Goal: Find specific page/section: Find specific page/section

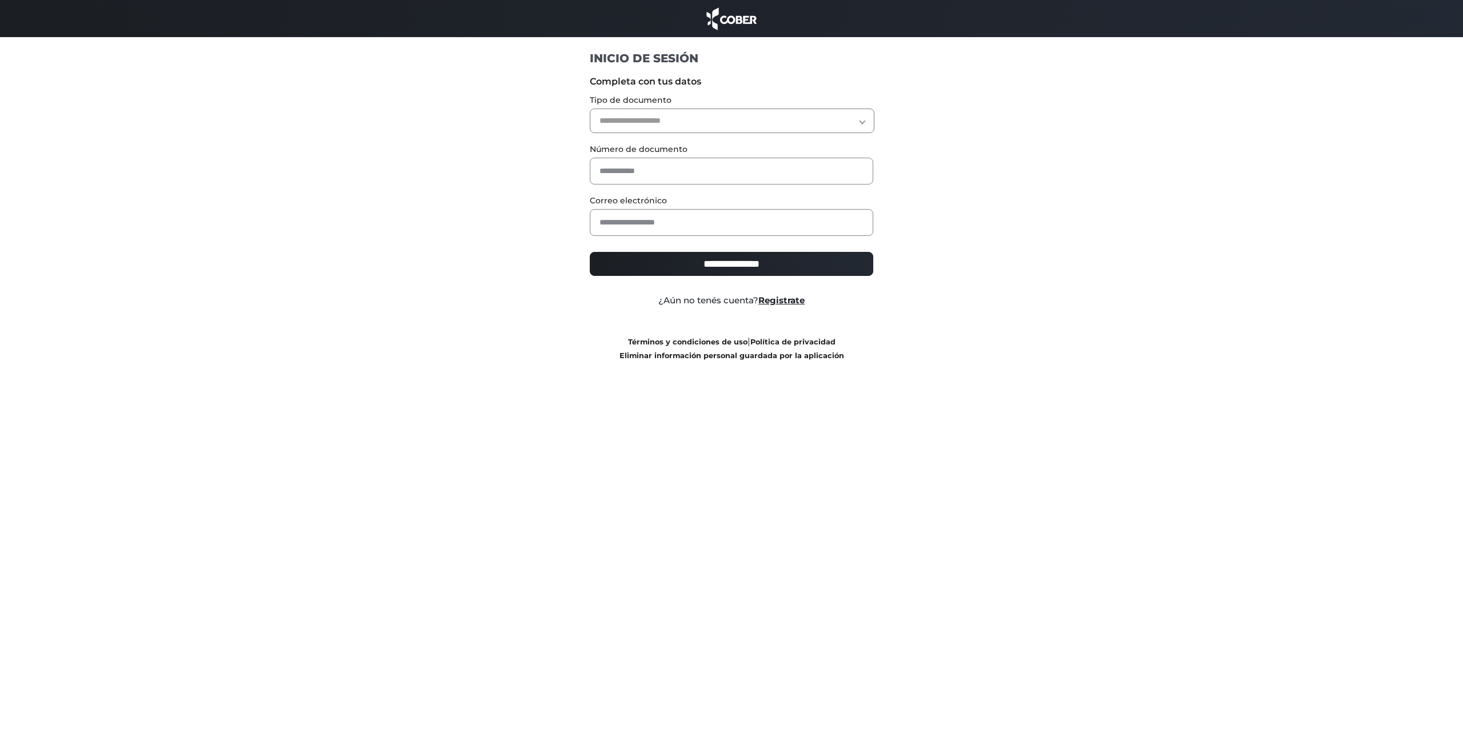
click at [665, 112] on select "**********" at bounding box center [732, 121] width 285 height 25
select select "***"
click at [590, 109] on select "**********" at bounding box center [732, 121] width 285 height 25
click at [677, 154] on div "Número de documento" at bounding box center [732, 163] width 284 height 42
drag, startPoint x: 681, startPoint y: 160, endPoint x: 685, endPoint y: 167, distance: 7.7
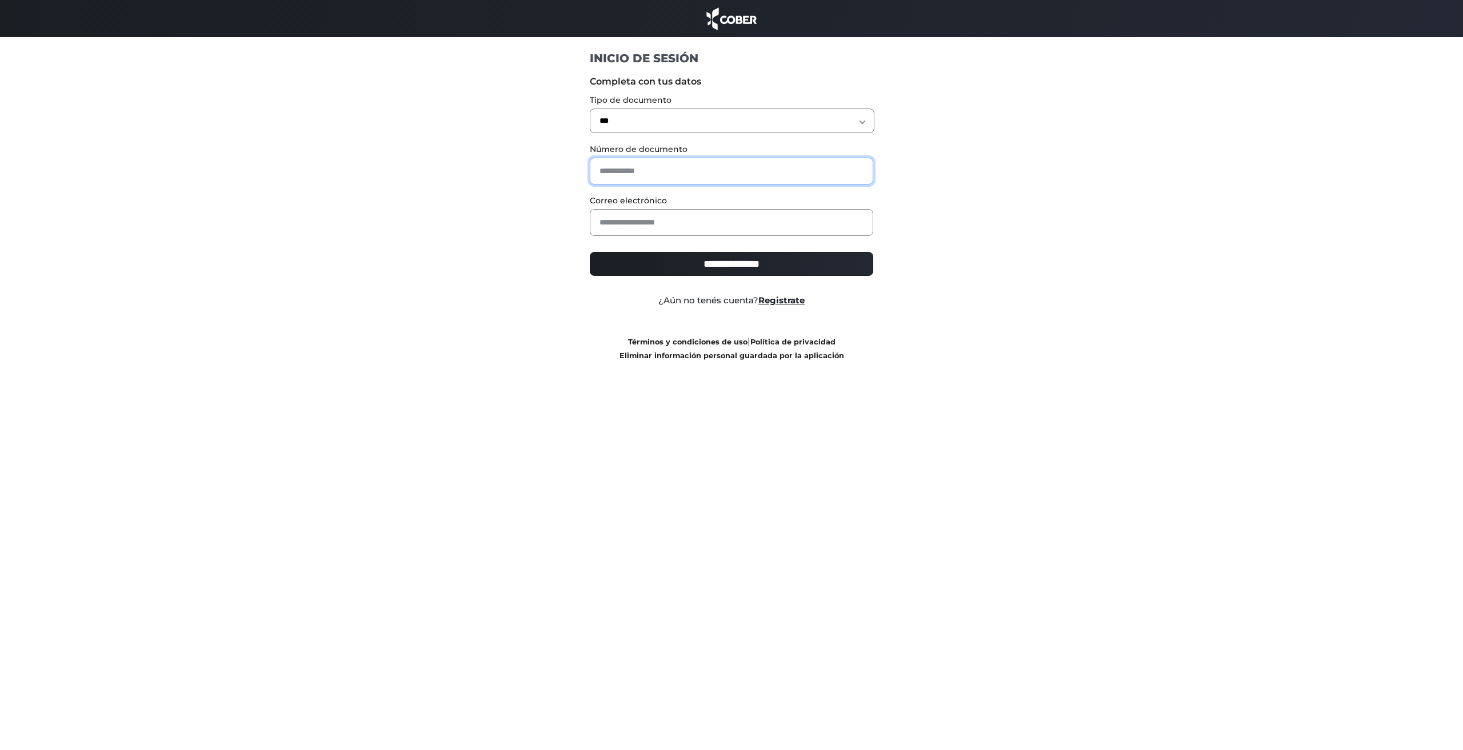
click at [684, 165] on input "text" at bounding box center [732, 171] width 284 height 27
type input "********"
click at [692, 195] on label "Correo electrónico" at bounding box center [732, 201] width 284 height 12
click at [687, 225] on input "email" at bounding box center [732, 222] width 284 height 27
type input "**********"
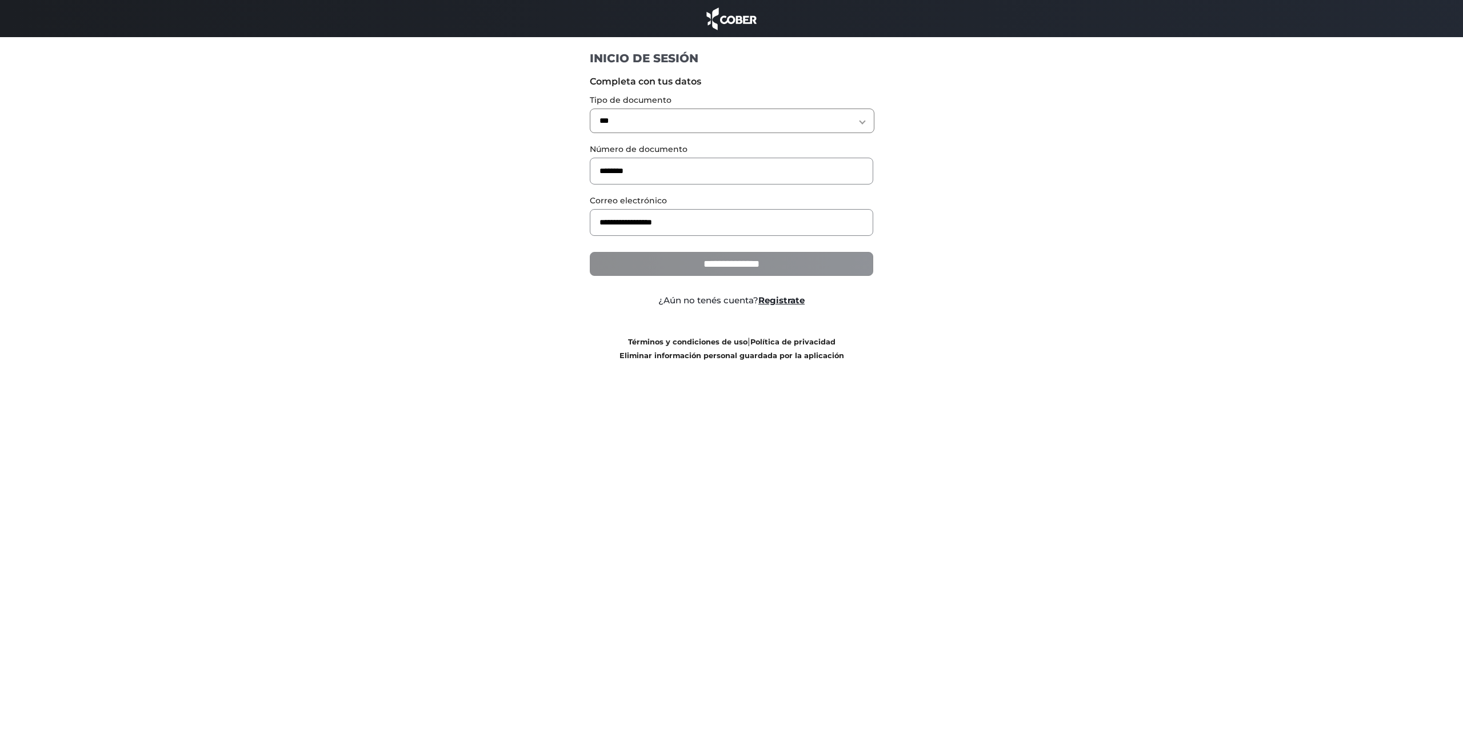
click at [691, 263] on input "**********" at bounding box center [732, 264] width 284 height 24
type input "**********"
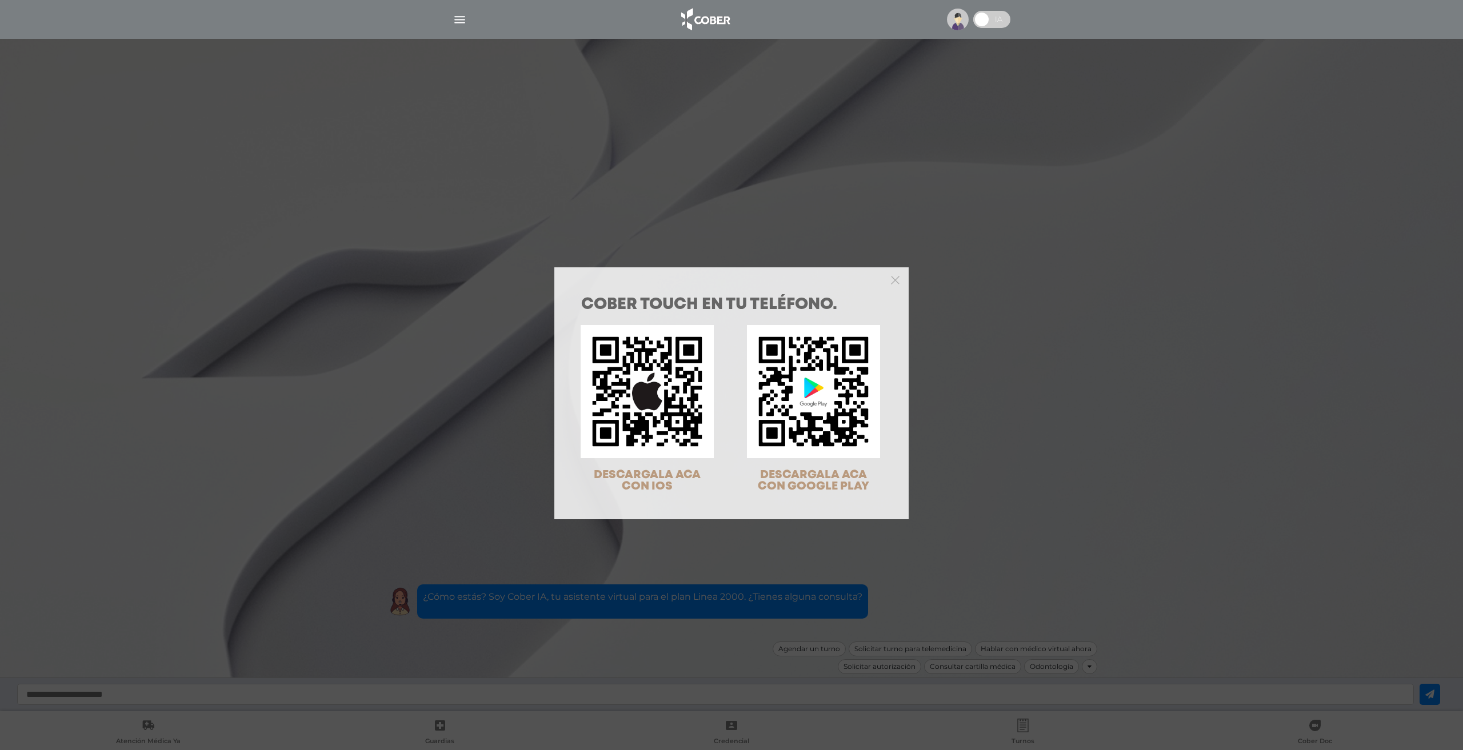
drag, startPoint x: 892, startPoint y: 287, endPoint x: 892, endPoint y: 279, distance: 8.0
click at [892, 284] on div at bounding box center [731, 278] width 354 height 23
click at [892, 278] on polygon "Close" at bounding box center [895, 280] width 9 height 9
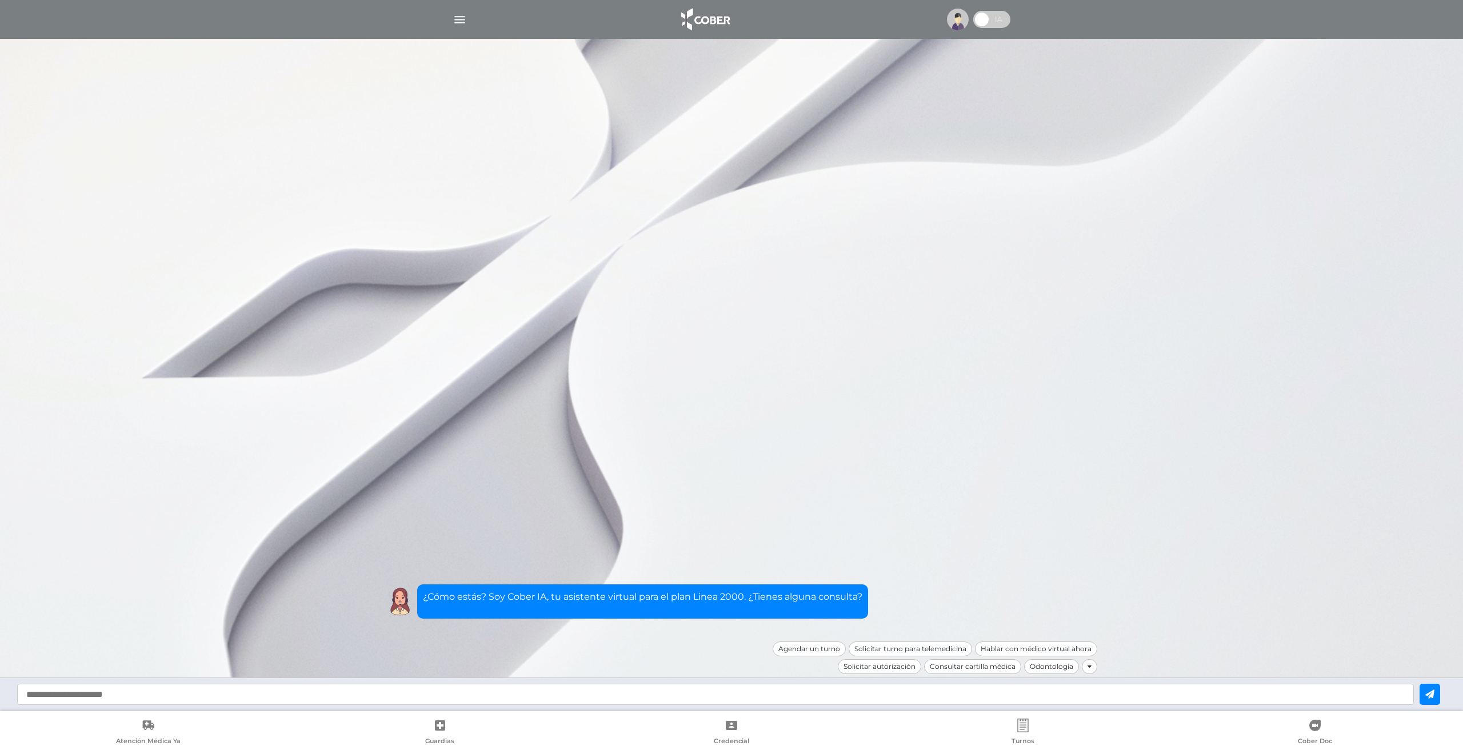
click at [890, 283] on div at bounding box center [731, 375] width 1463 height 750
click at [1069, 669] on div "Odontología" at bounding box center [1051, 667] width 55 height 15
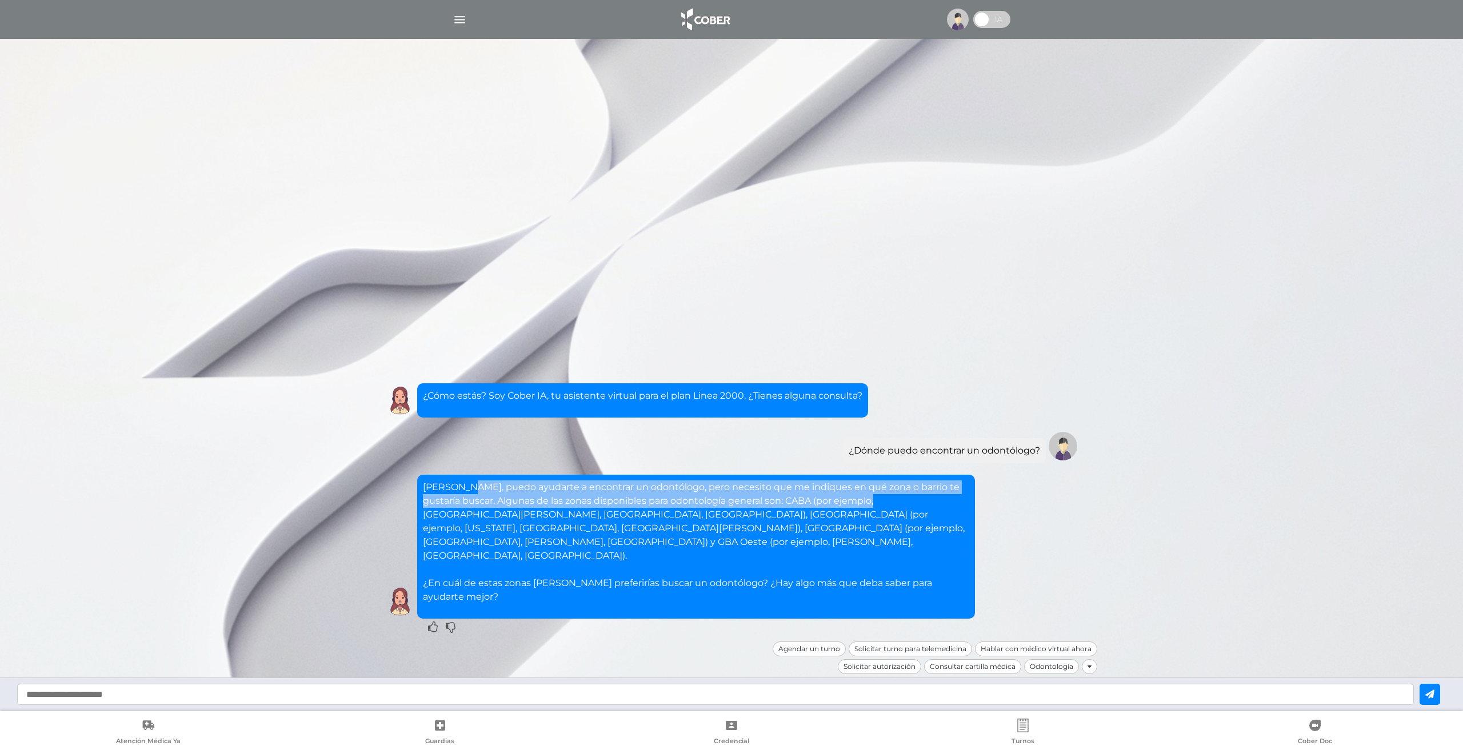
drag, startPoint x: 466, startPoint y: 534, endPoint x: 805, endPoint y: 545, distance: 339.1
click at [805, 545] on p "Maite, puedo ayudarte a encontrar un odontólogo, pero necesito que me indiques …" at bounding box center [696, 542] width 546 height 123
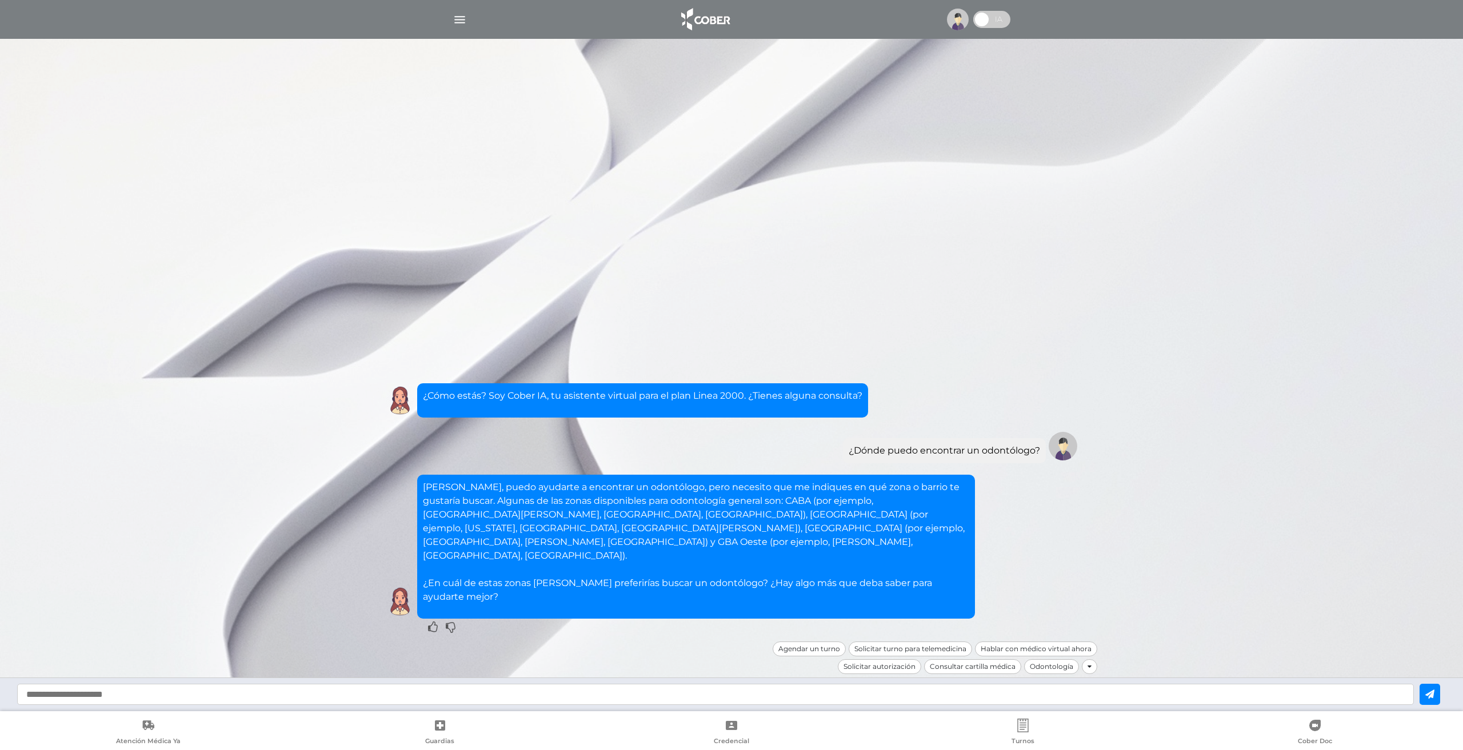
click at [671, 698] on input "text" at bounding box center [715, 694] width 1397 height 21
type input "*********"
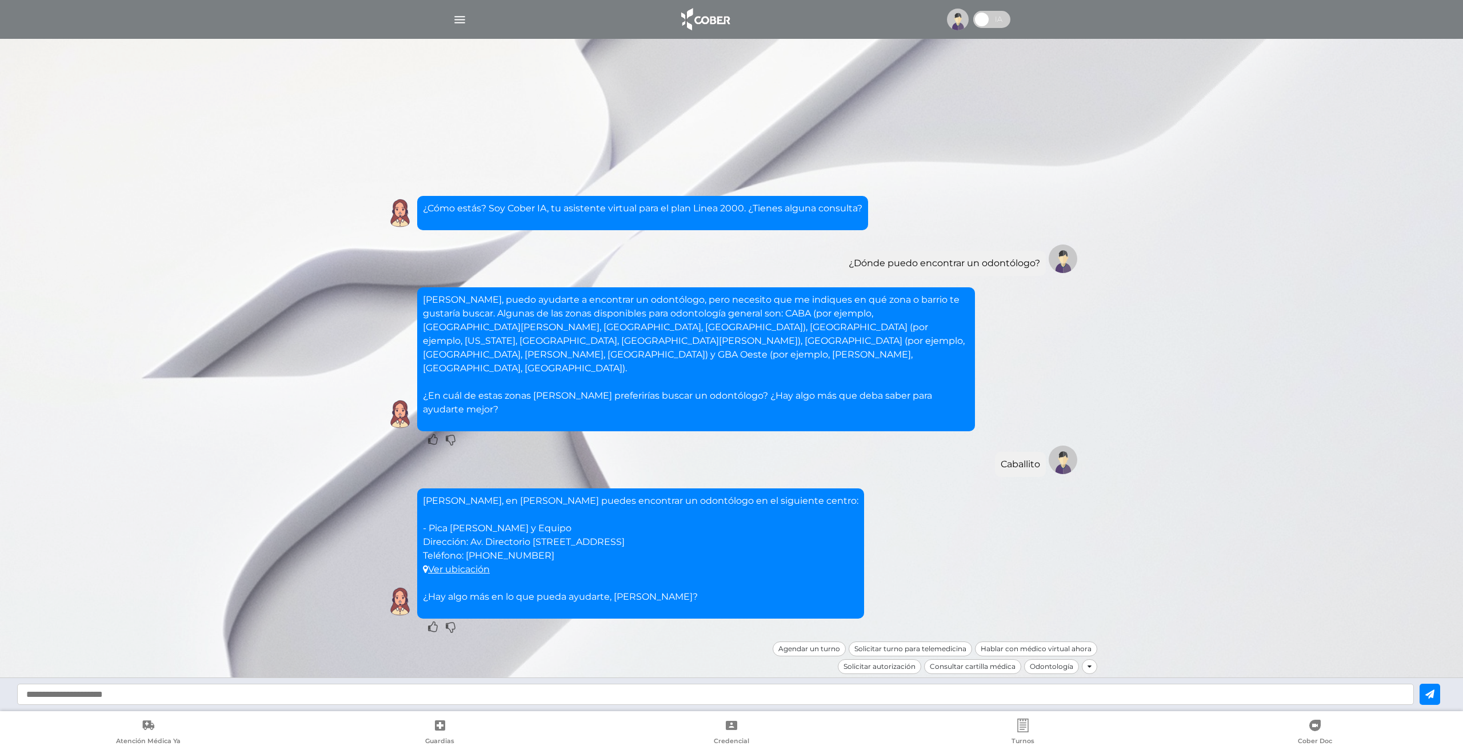
click at [1086, 668] on div at bounding box center [1089, 667] width 15 height 15
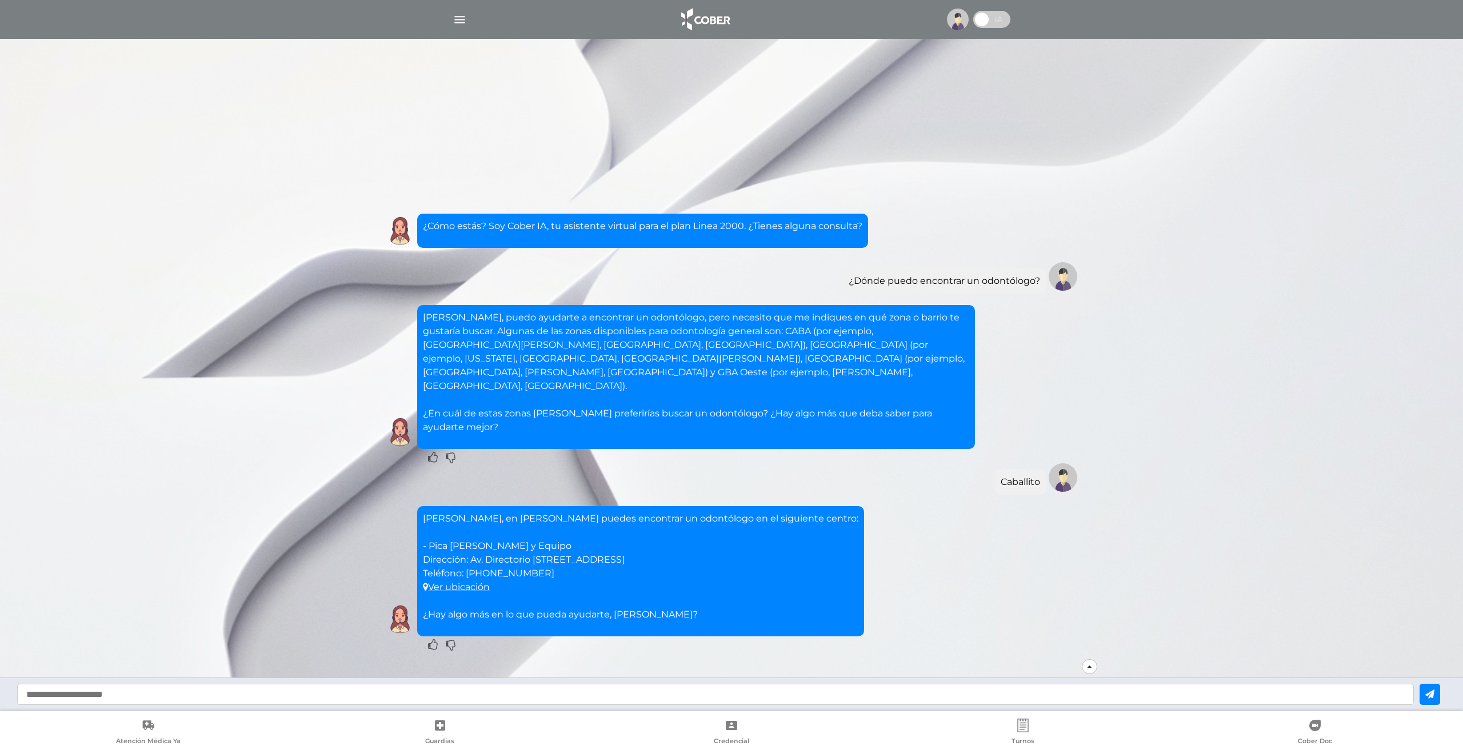
click at [1088, 668] on icon at bounding box center [1090, 667] width 4 height 7
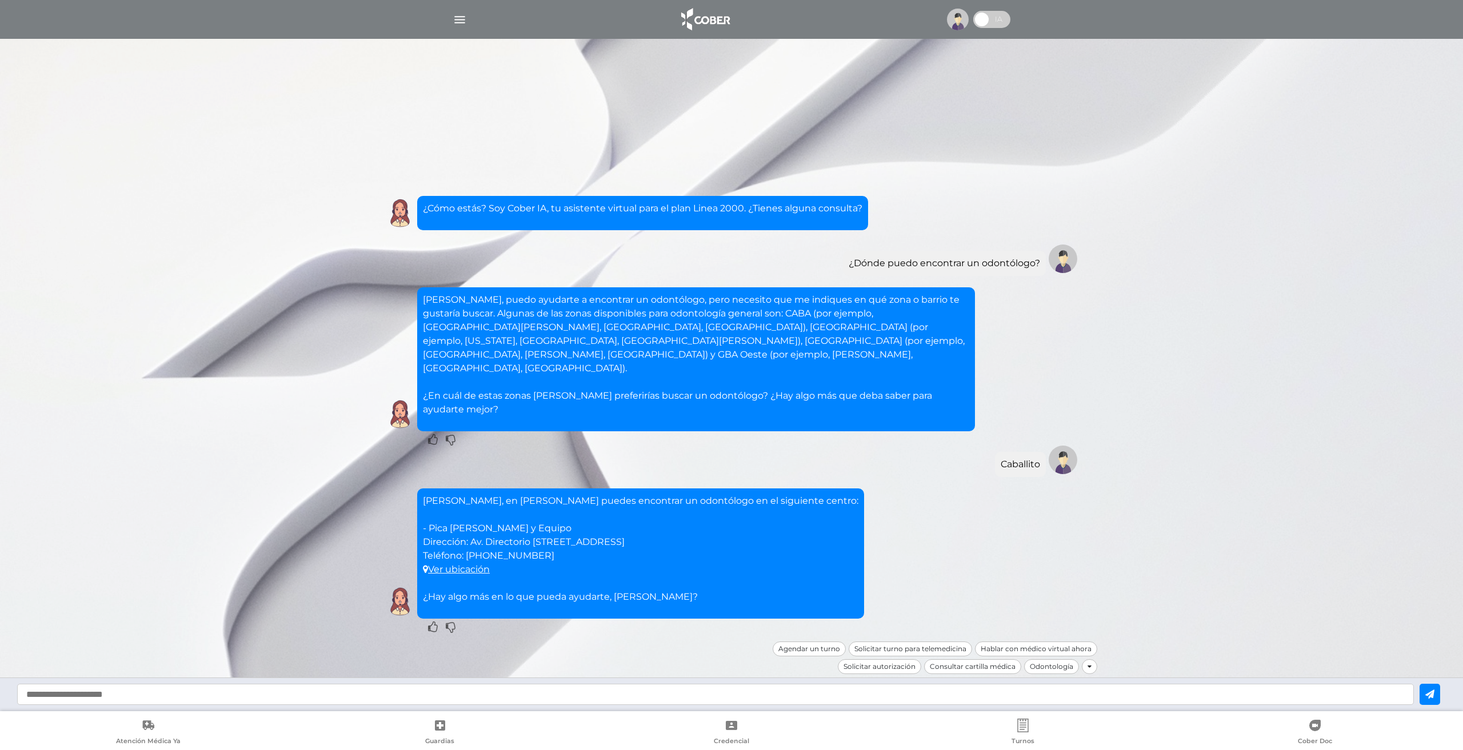
click at [829, 642] on div "Agendar un turno" at bounding box center [809, 649] width 73 height 15
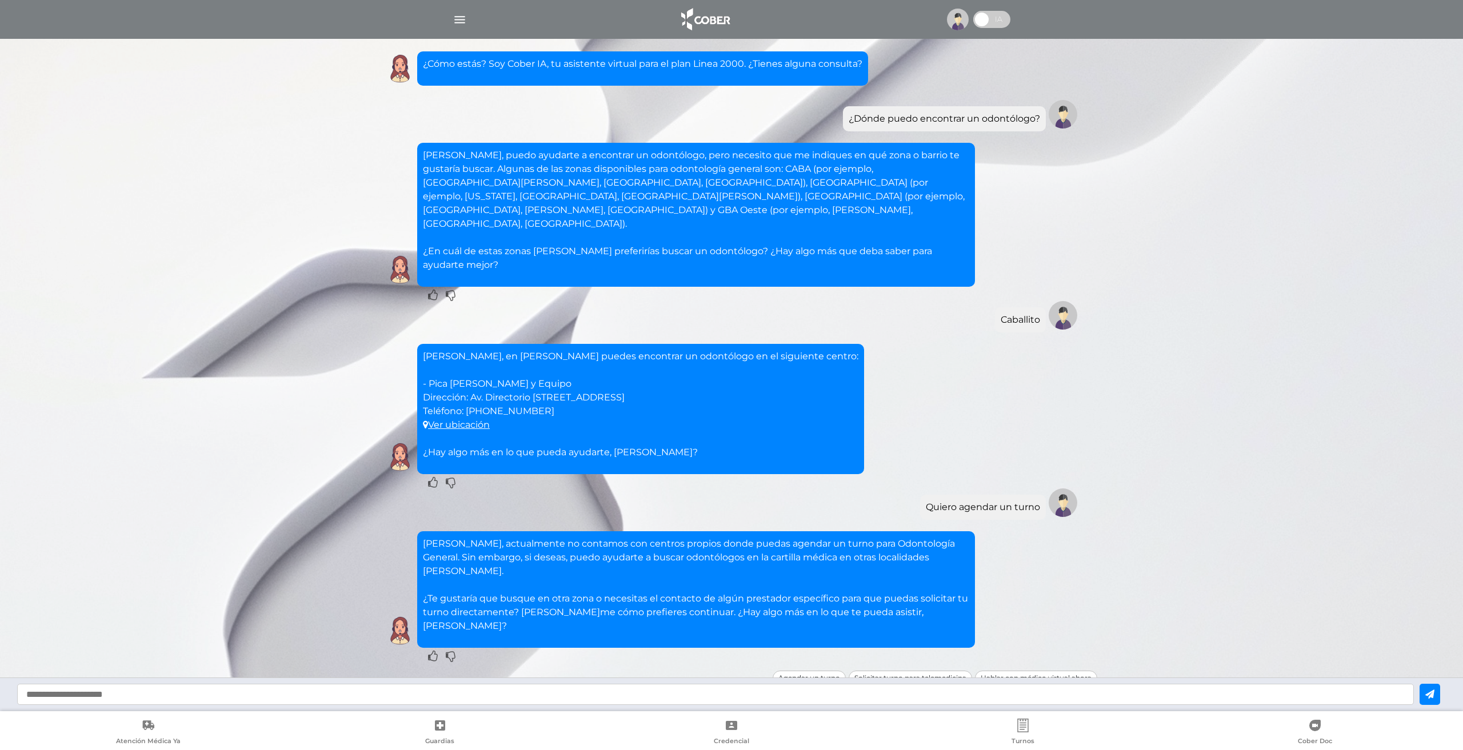
click at [968, 689] on div "Consultar cartilla médica" at bounding box center [972, 696] width 97 height 15
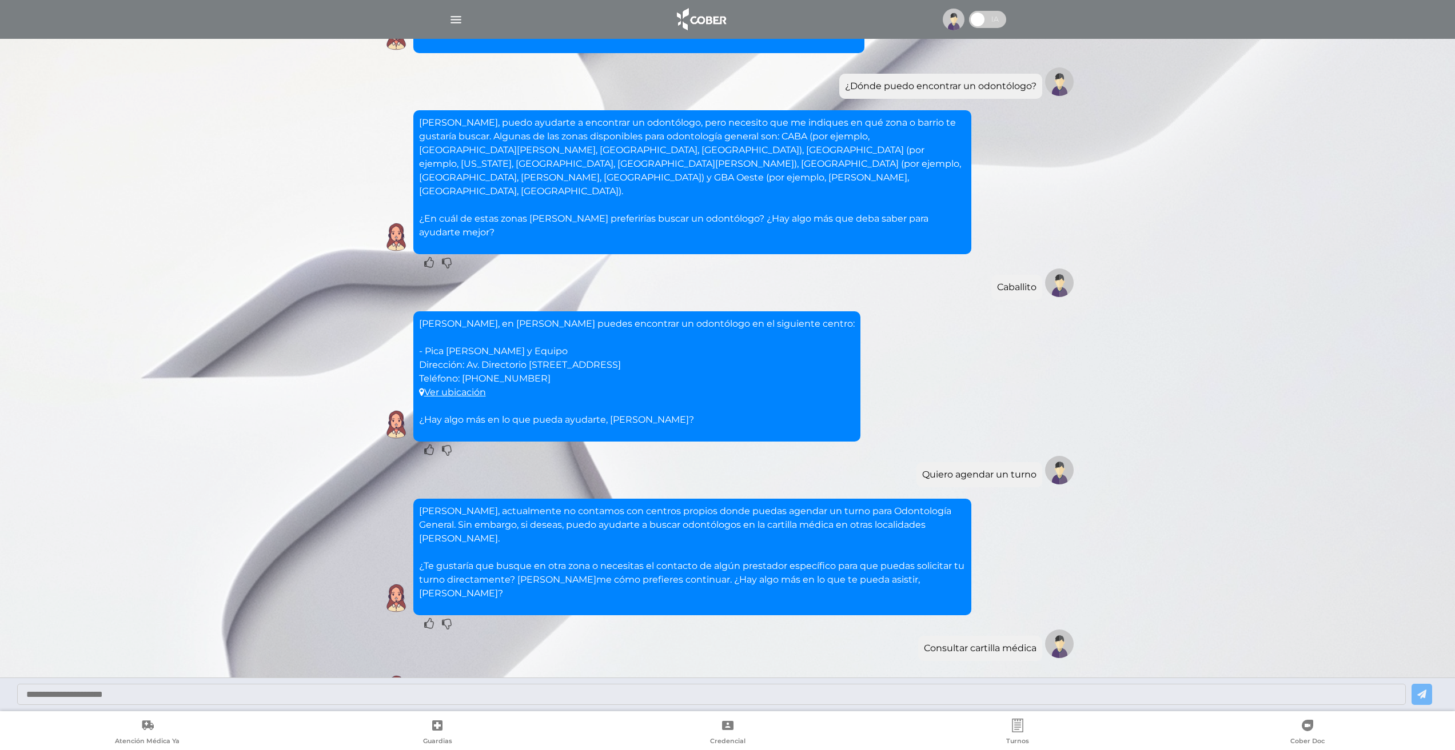
scroll to position [95, 0]
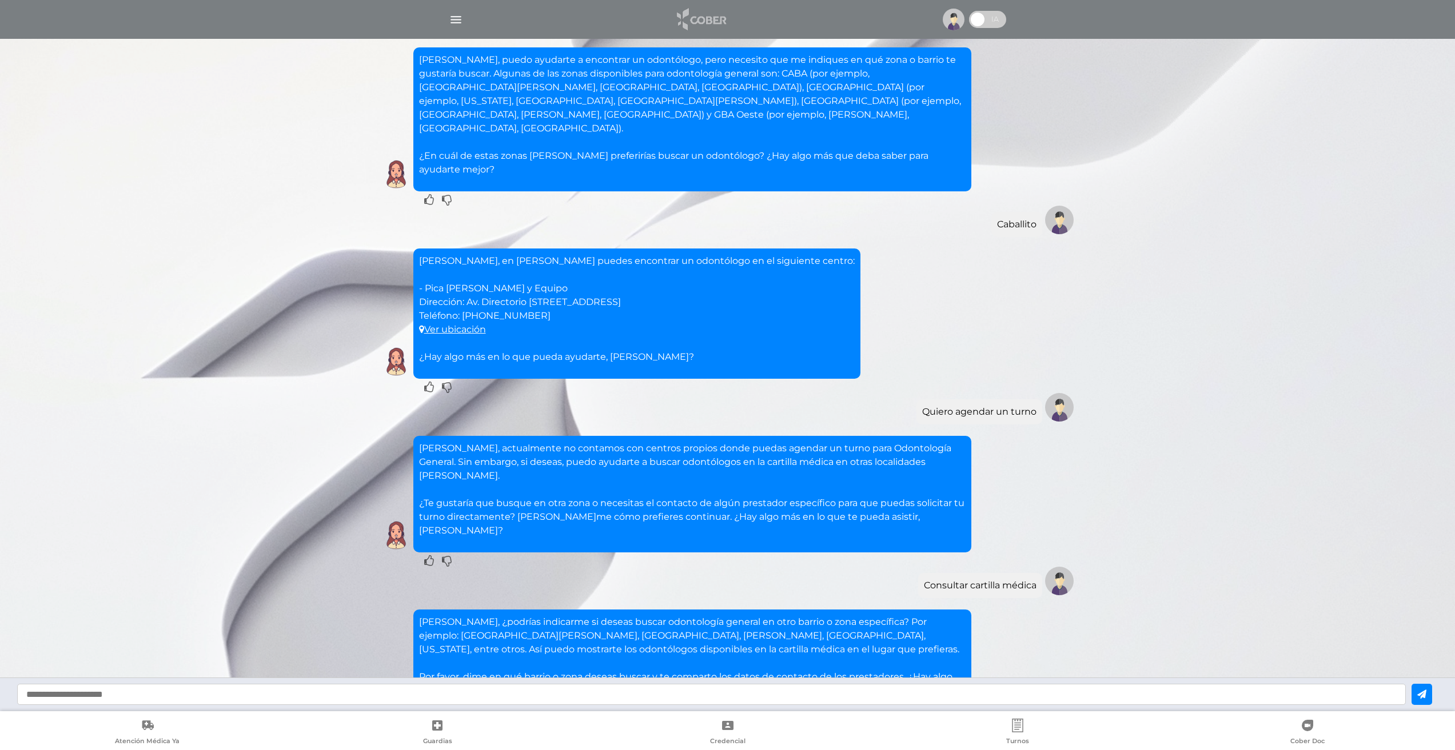
click at [712, 19] on img at bounding box center [700, 19] width 60 height 27
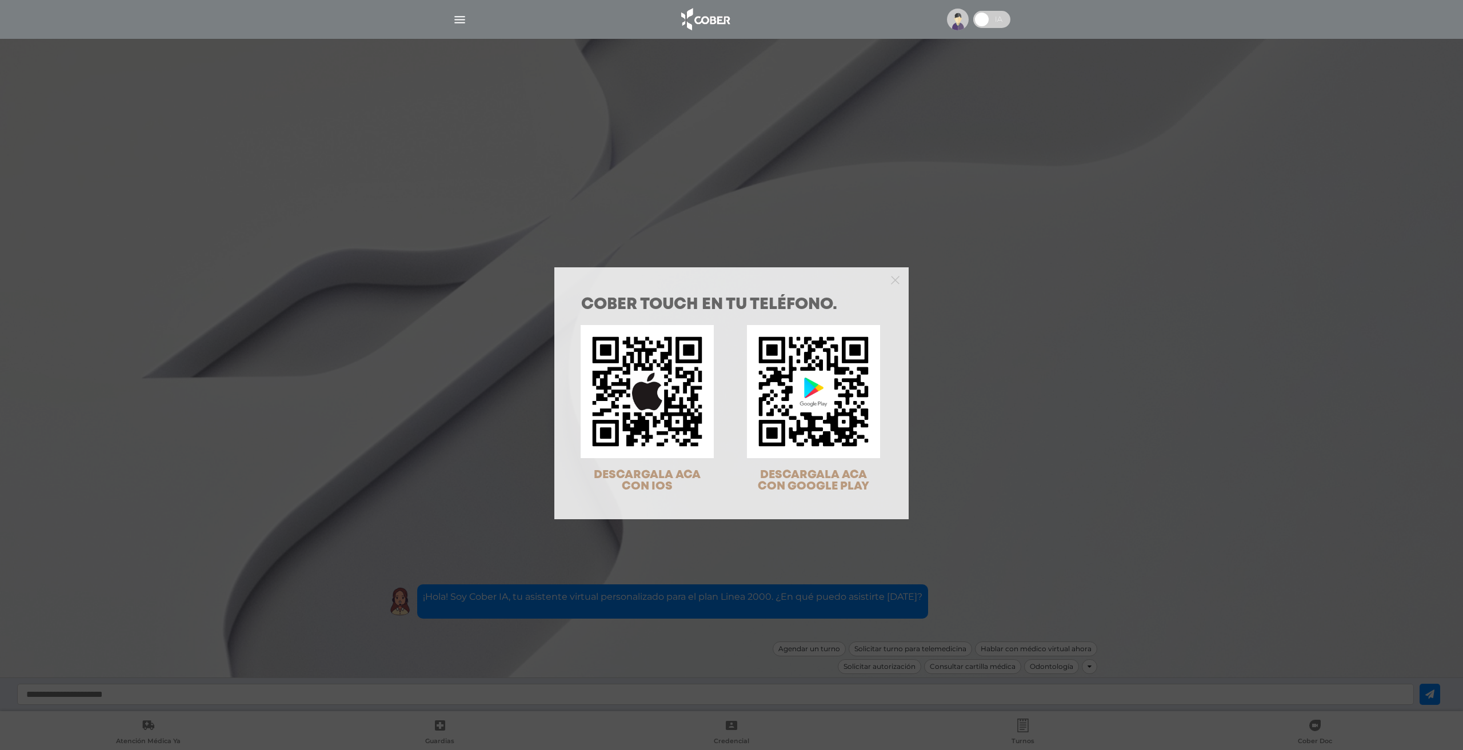
click at [896, 286] on div "COBER TOUCH en tu teléfono. DESCARGALA ACA CON IOS DESCARGALA ACA CON GOOGLE PL…" at bounding box center [731, 393] width 354 height 252
click at [890, 261] on div "COBER TOUCH en tu teléfono. DESCARGALA ACA CON IOS DESCARGALA ACA CON GOOGLE PL…" at bounding box center [731, 375] width 1463 height 750
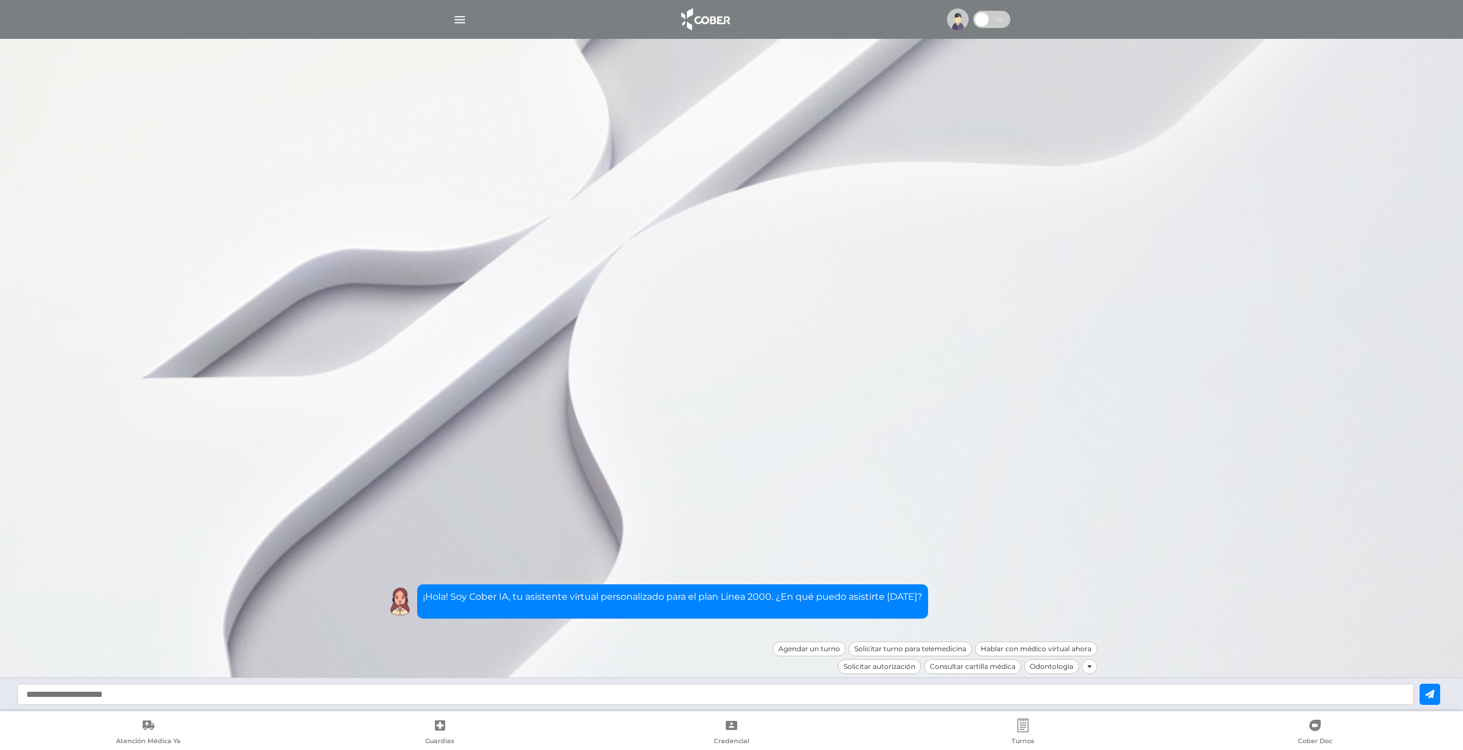
click at [890, 276] on div at bounding box center [731, 414] width 1463 height 750
click at [462, 25] on img "button" at bounding box center [460, 20] width 14 height 14
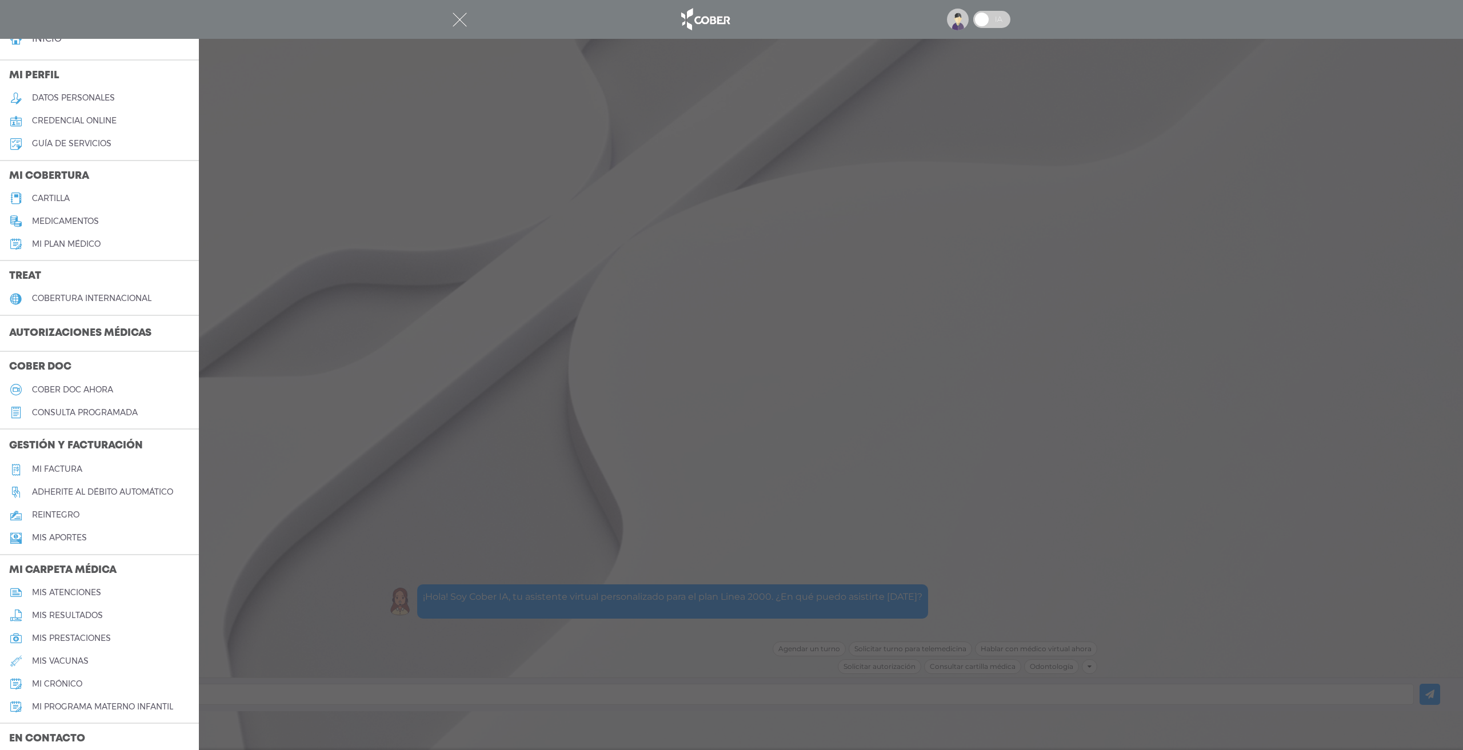
scroll to position [57, 0]
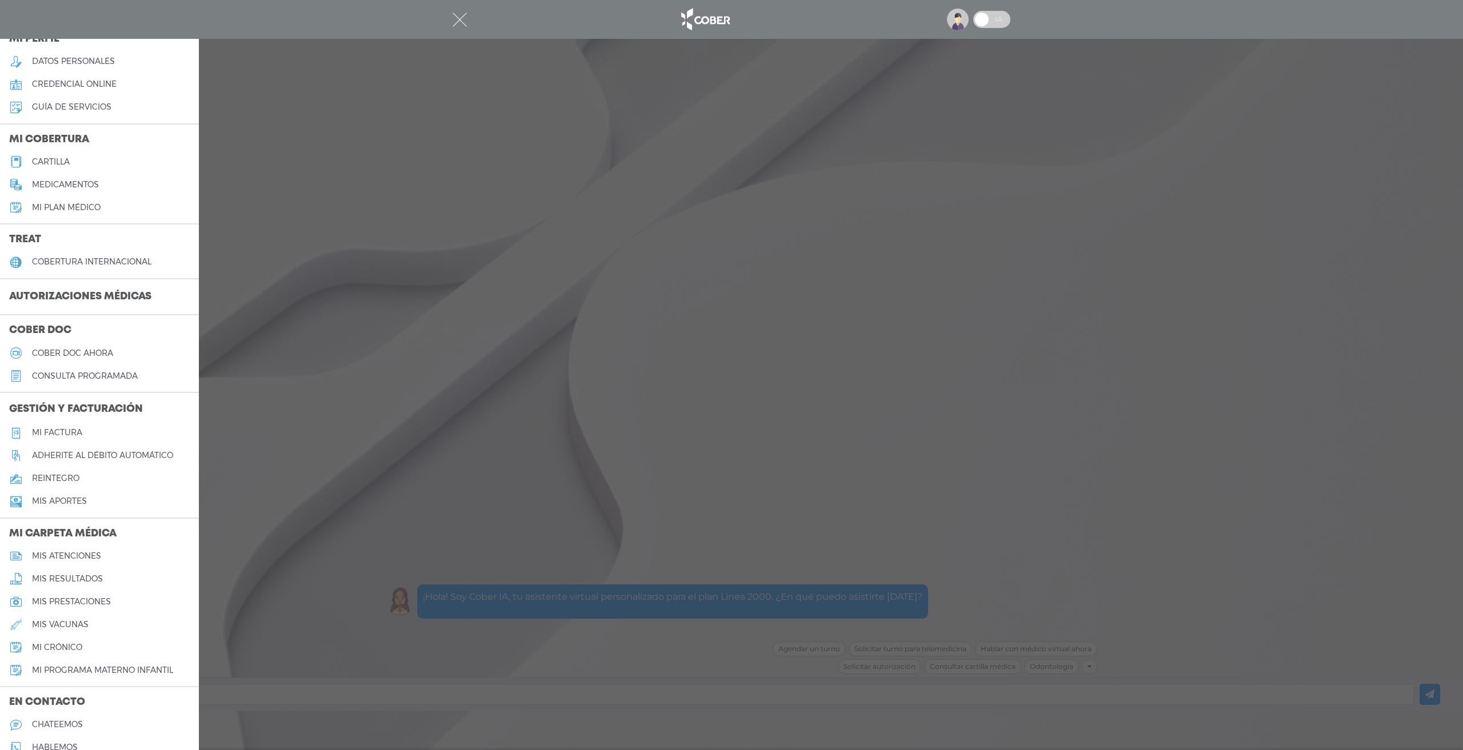
click at [102, 597] on h5 "mis prestaciones" at bounding box center [71, 602] width 79 height 10
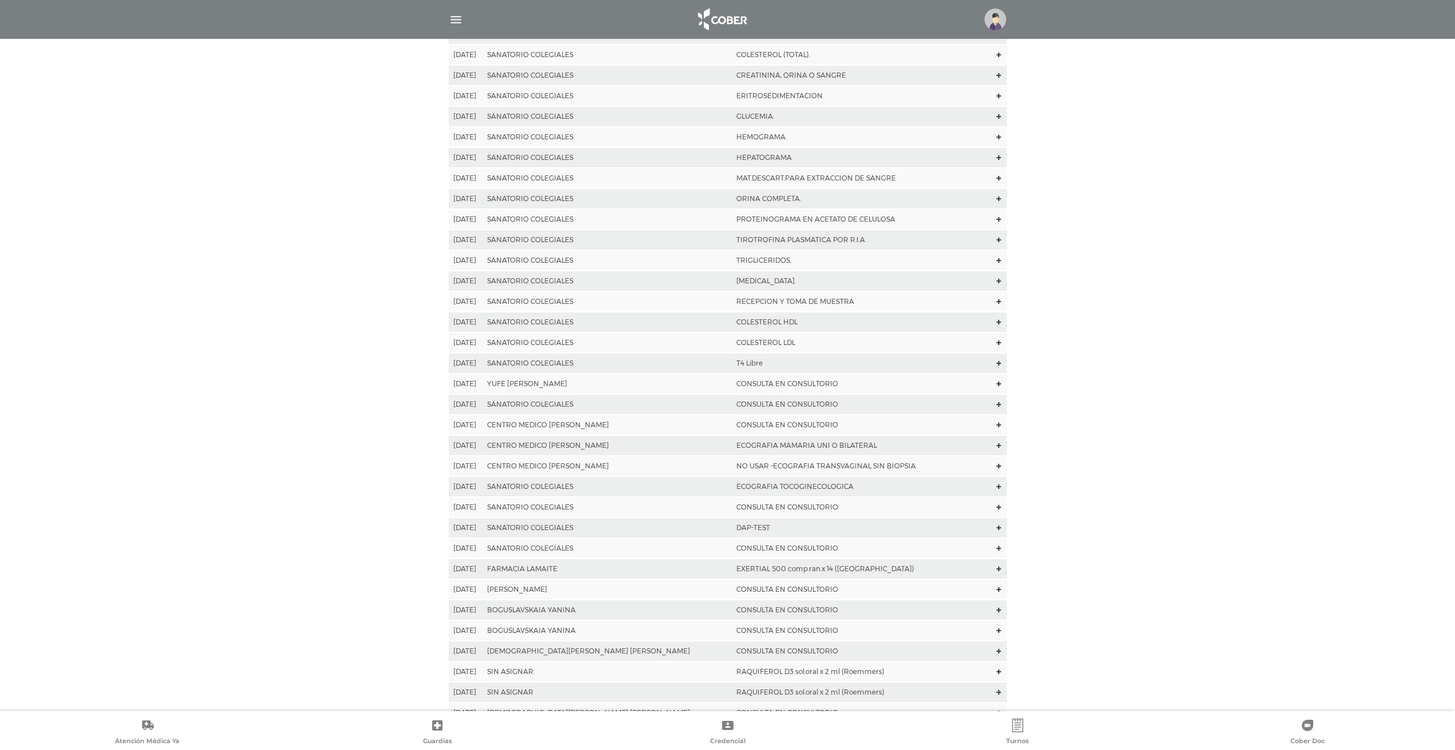
scroll to position [745, 0]
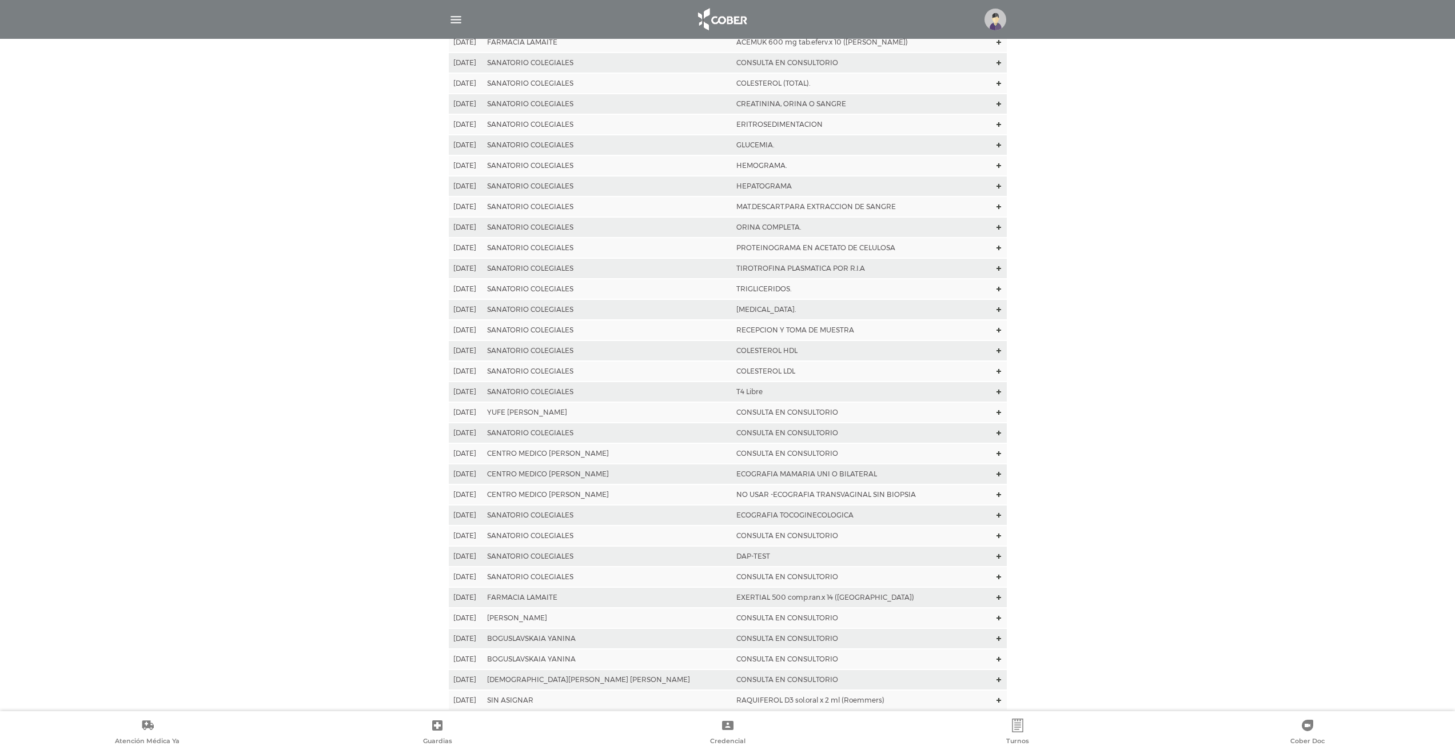
click at [894, 395] on td "T4 Libre" at bounding box center [861, 392] width 259 height 21
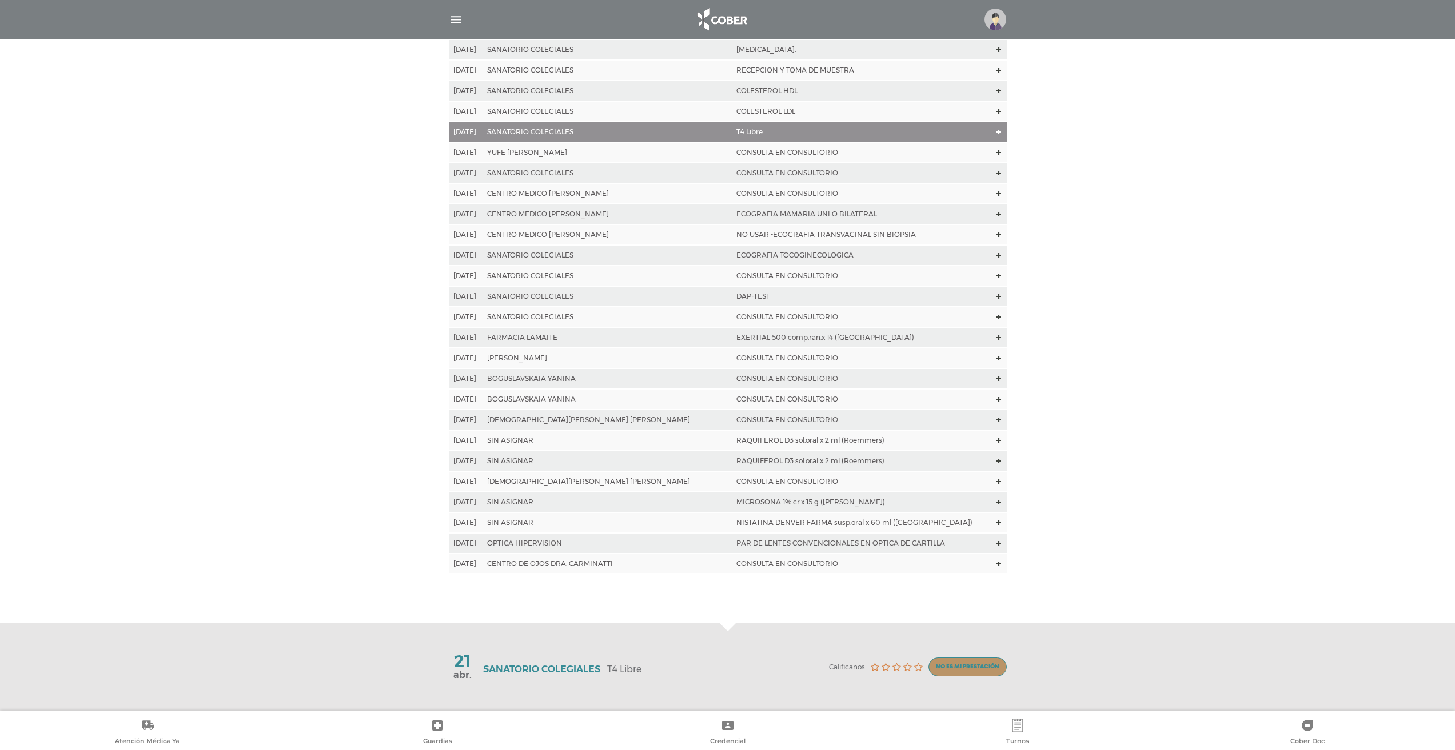
click at [894, 395] on td "CONSULTA EN CONSULTORIO" at bounding box center [861, 399] width 259 height 21
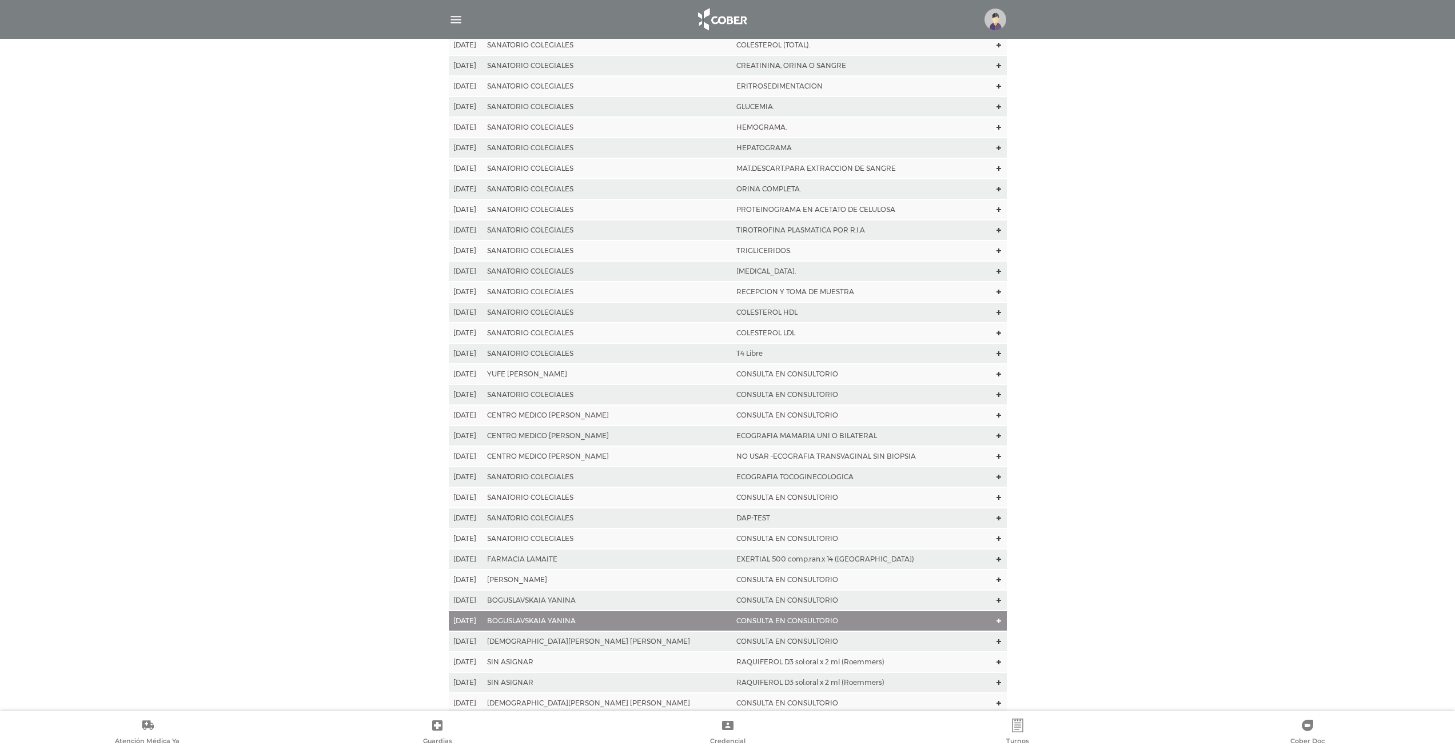
scroll to position [777, 0]
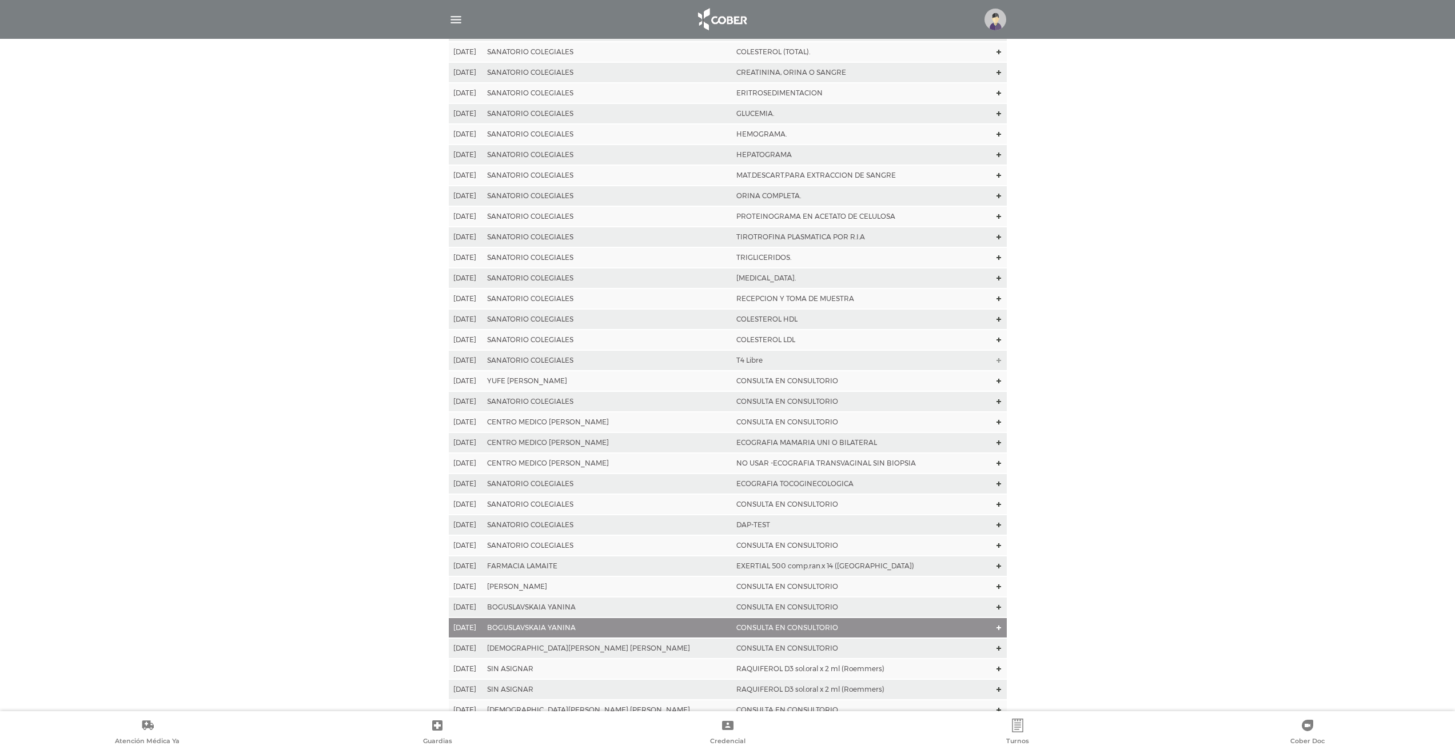
click at [996, 362] on icon at bounding box center [998, 360] width 5 height 5
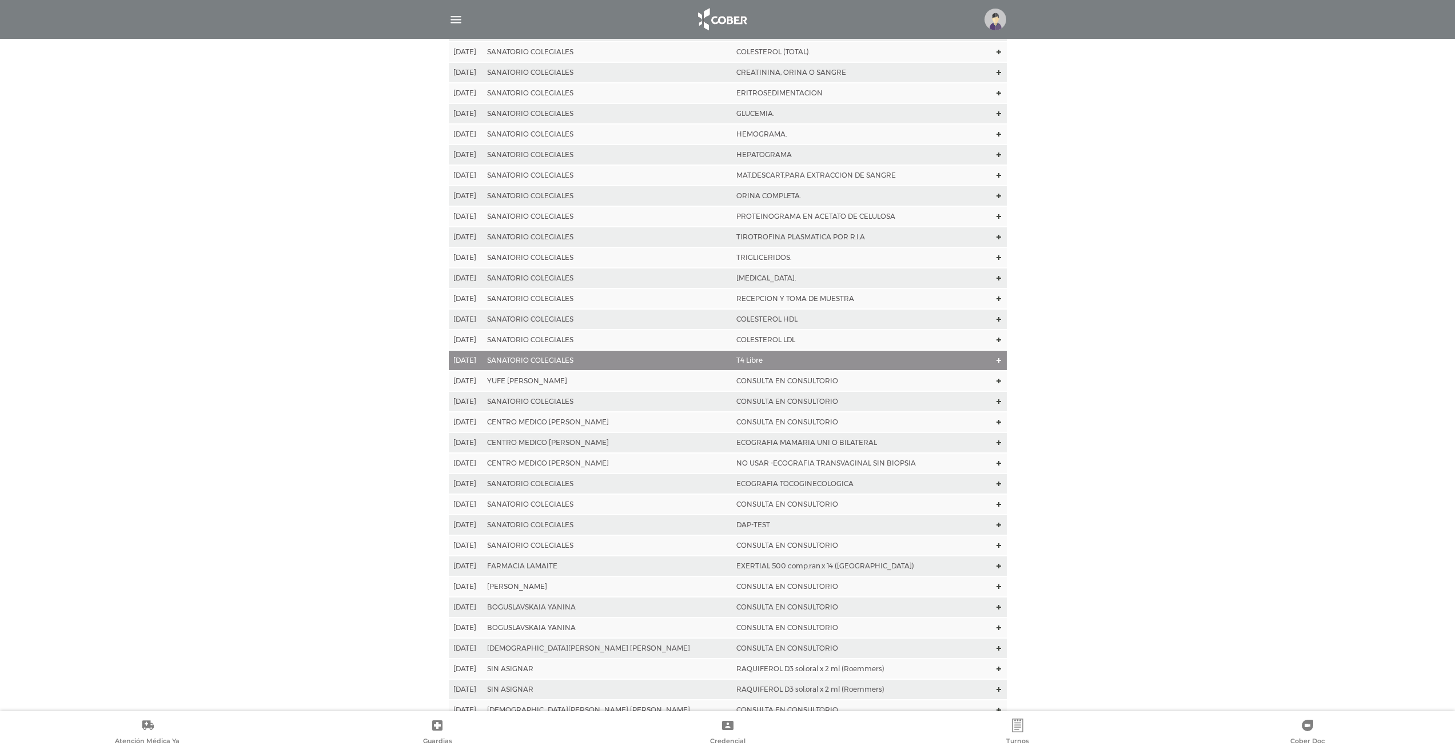
scroll to position [1005, 0]
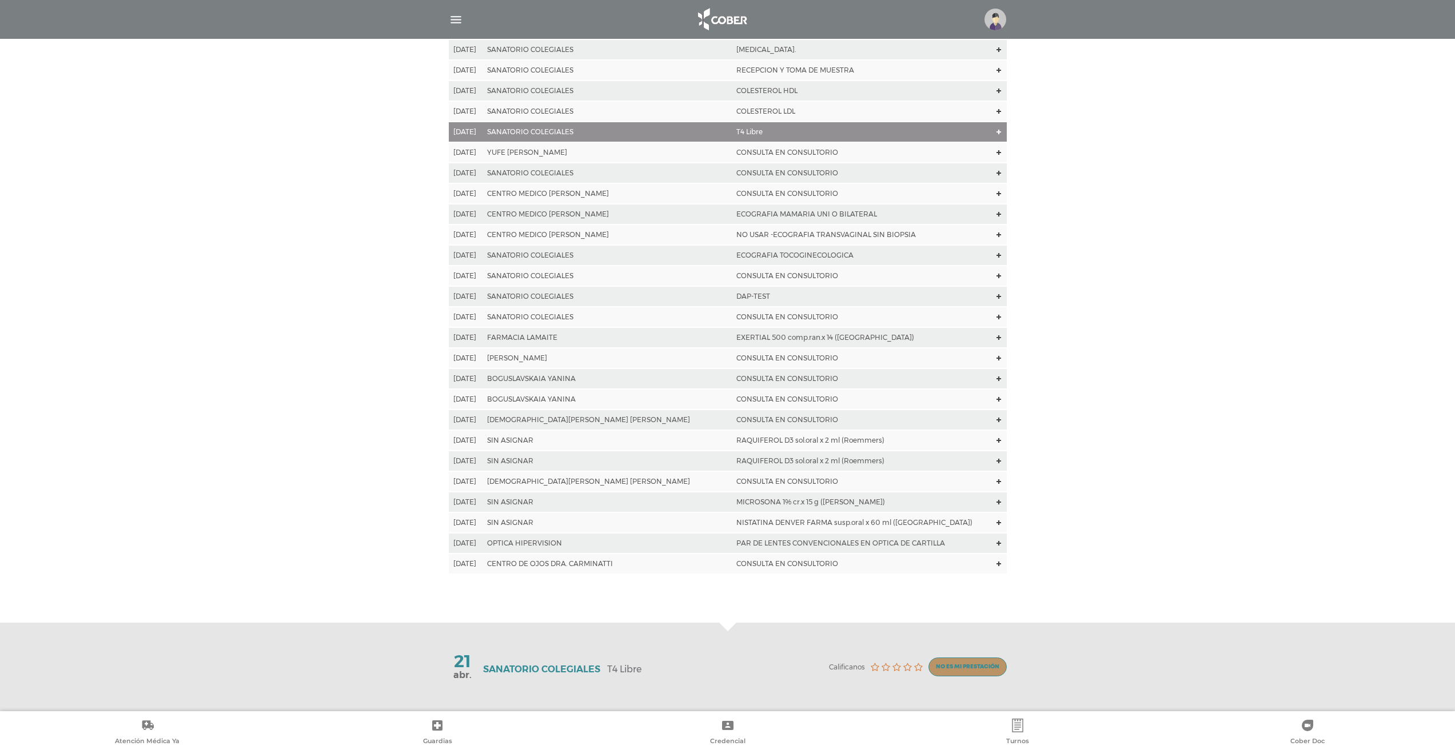
click at [995, 362] on td at bounding box center [999, 358] width 15 height 21
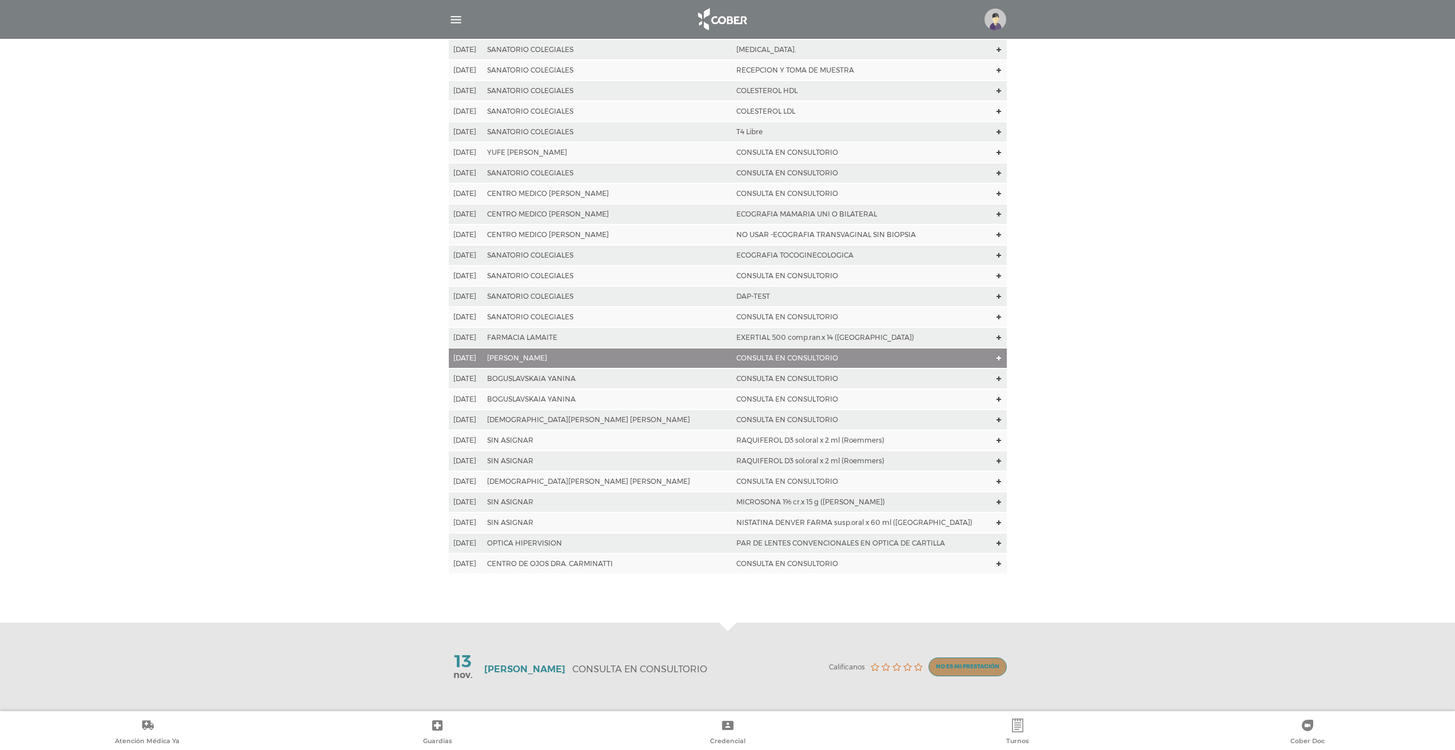
click at [996, 218] on icon at bounding box center [998, 214] width 5 height 9
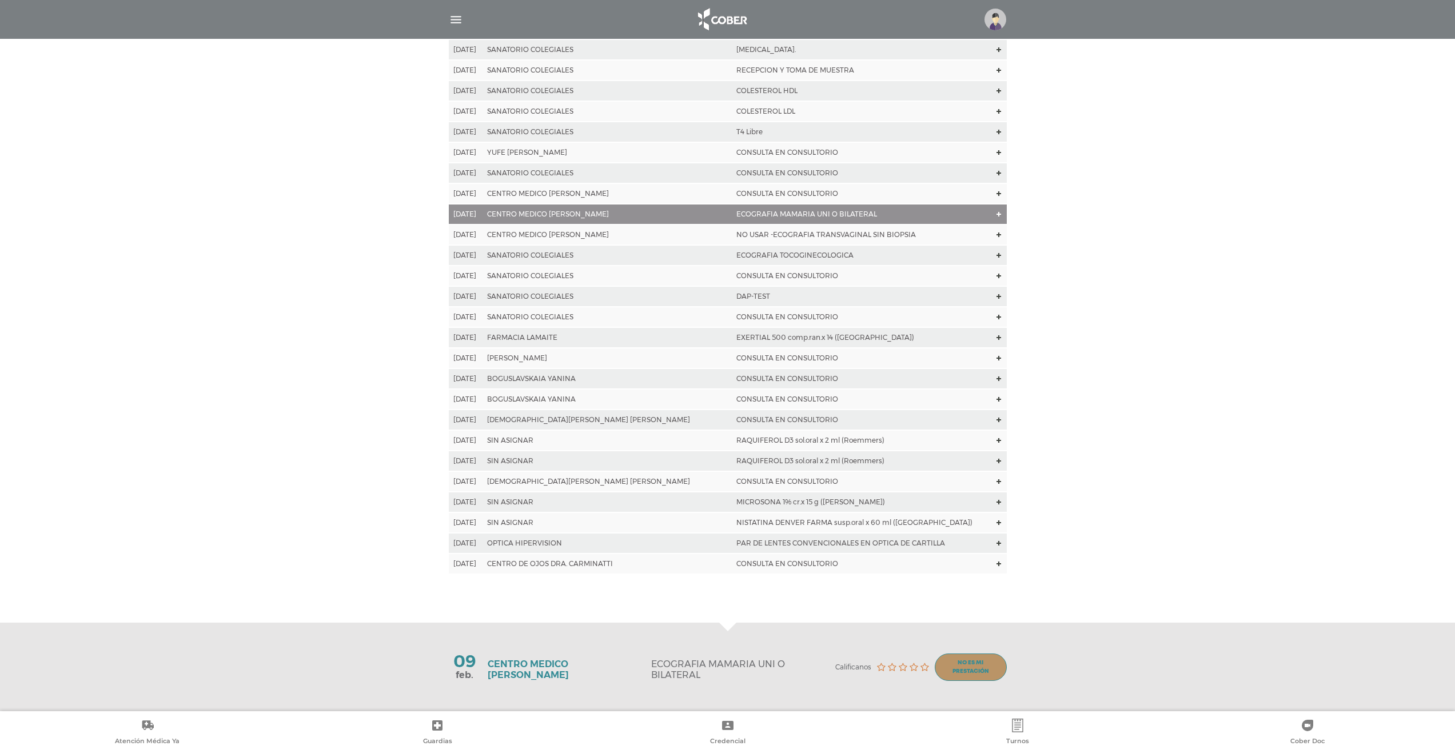
click at [996, 216] on polygon at bounding box center [998, 214] width 5 height 5
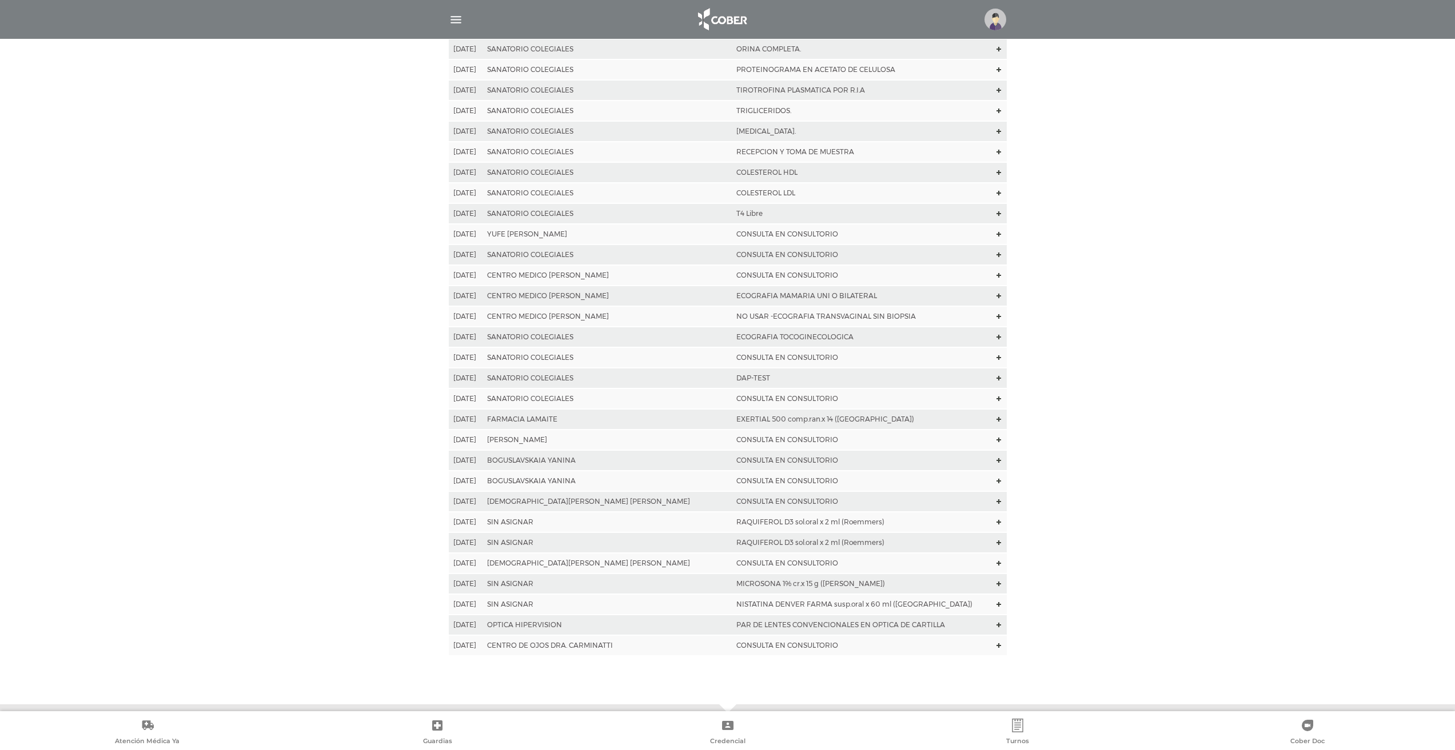
scroll to position [917, 0]
click at [996, 302] on polygon at bounding box center [998, 303] width 5 height 5
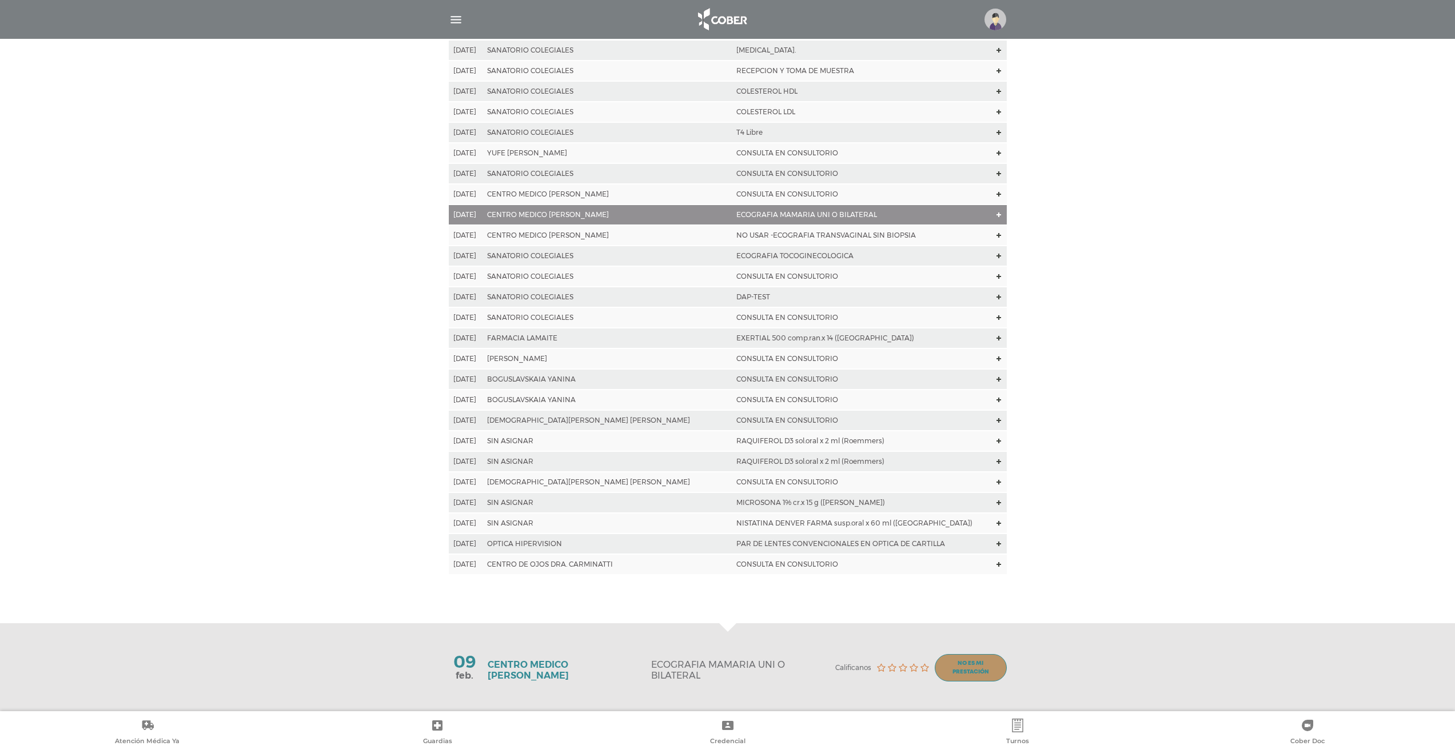
scroll to position [1005, 0]
click at [993, 209] on td at bounding box center [999, 214] width 15 height 21
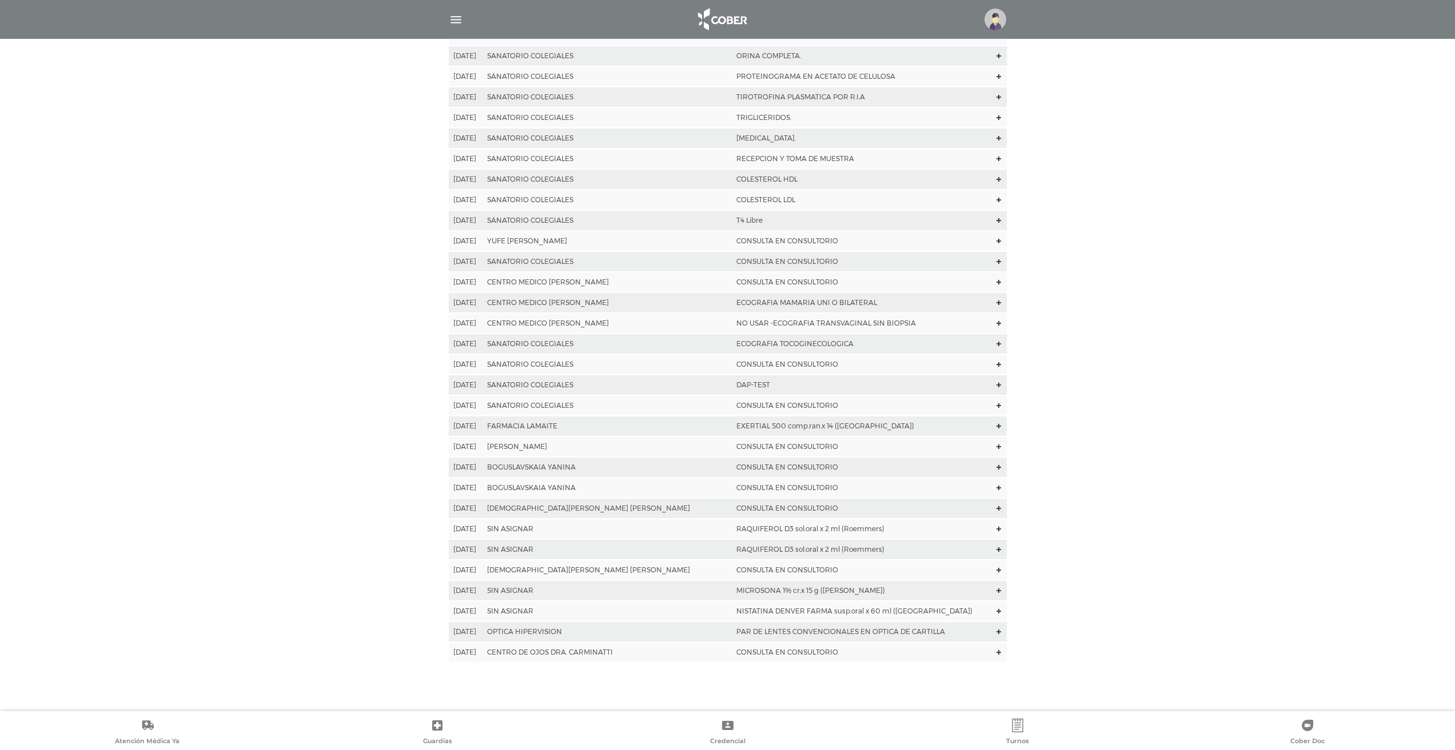
click at [993, 209] on td at bounding box center [999, 200] width 15 height 21
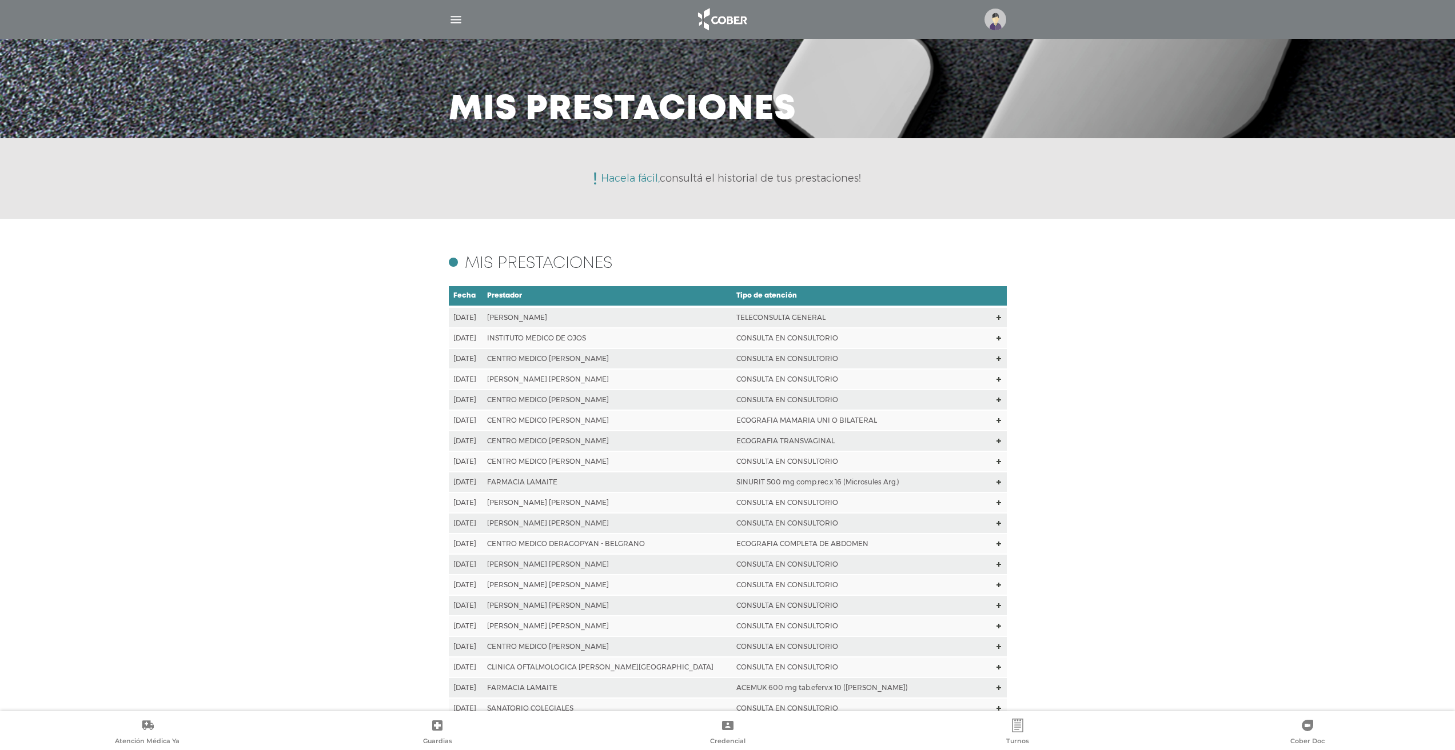
scroll to position [34, 0]
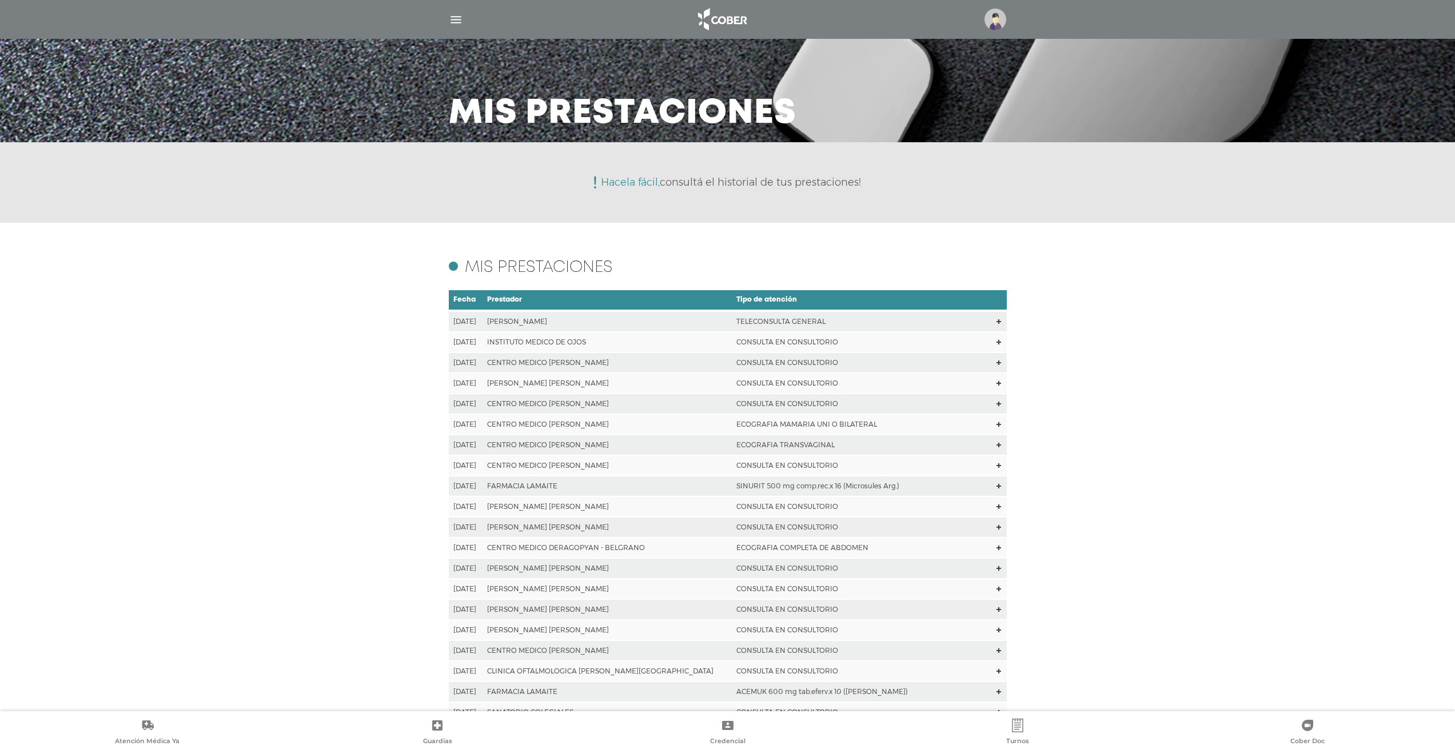
click at [820, 323] on td "TELECONSULTA GENERAL" at bounding box center [861, 321] width 259 height 21
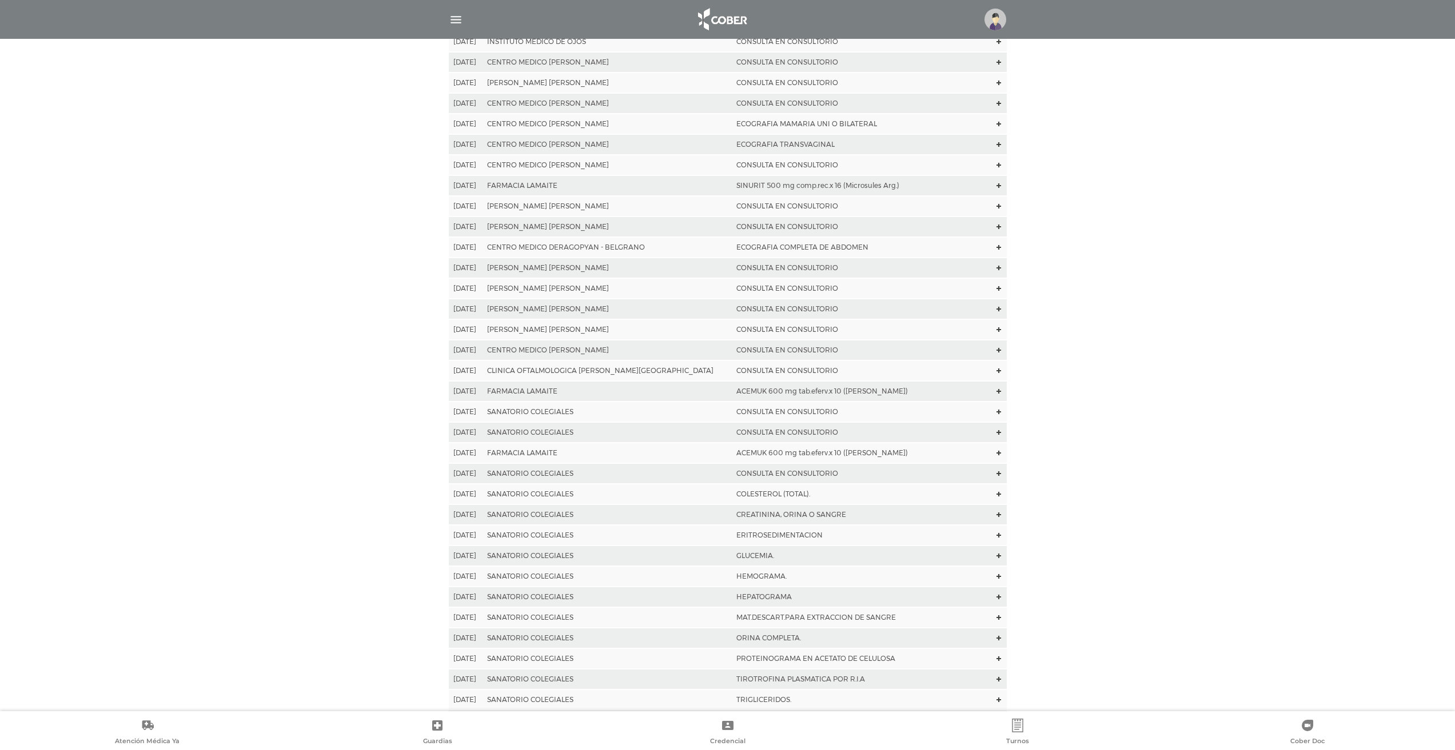
scroll to position [319, 0]
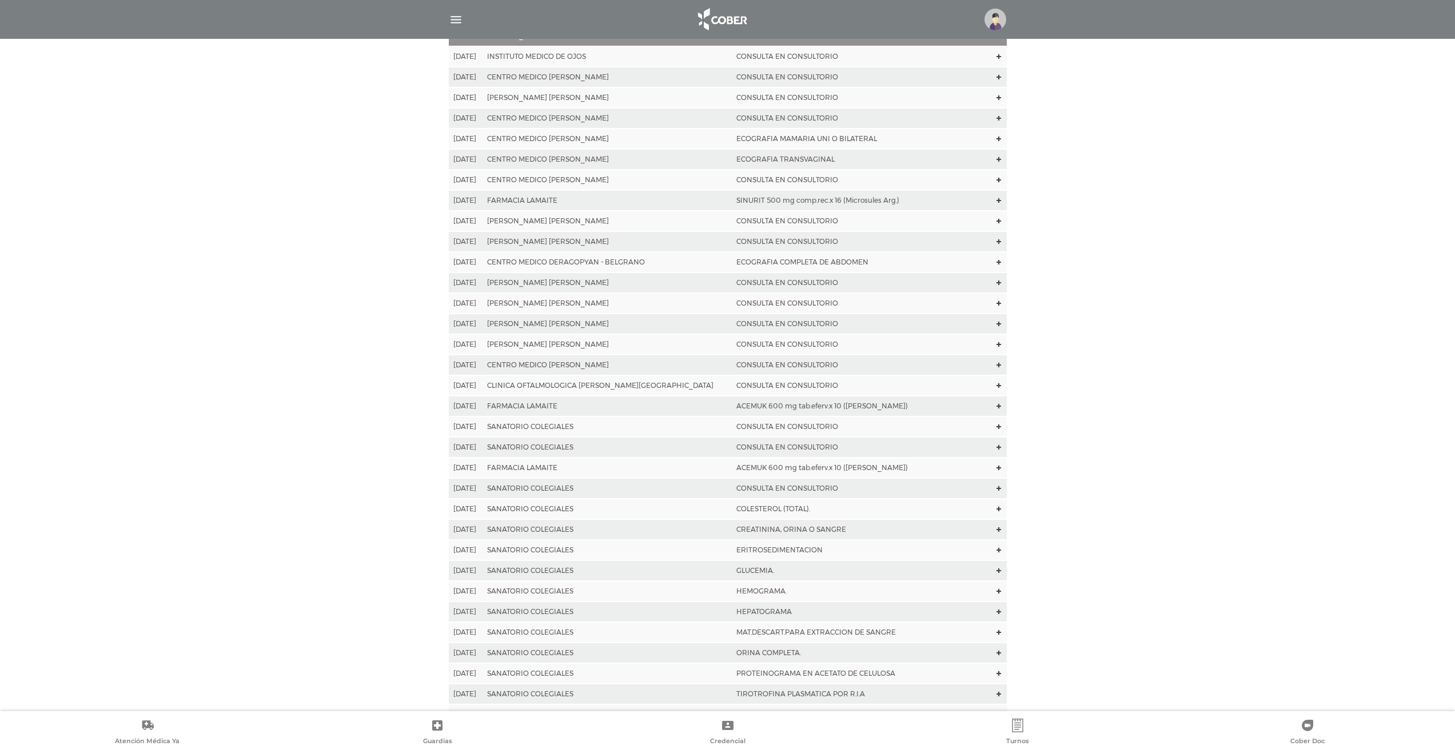
click at [733, 26] on img at bounding box center [722, 19] width 60 height 27
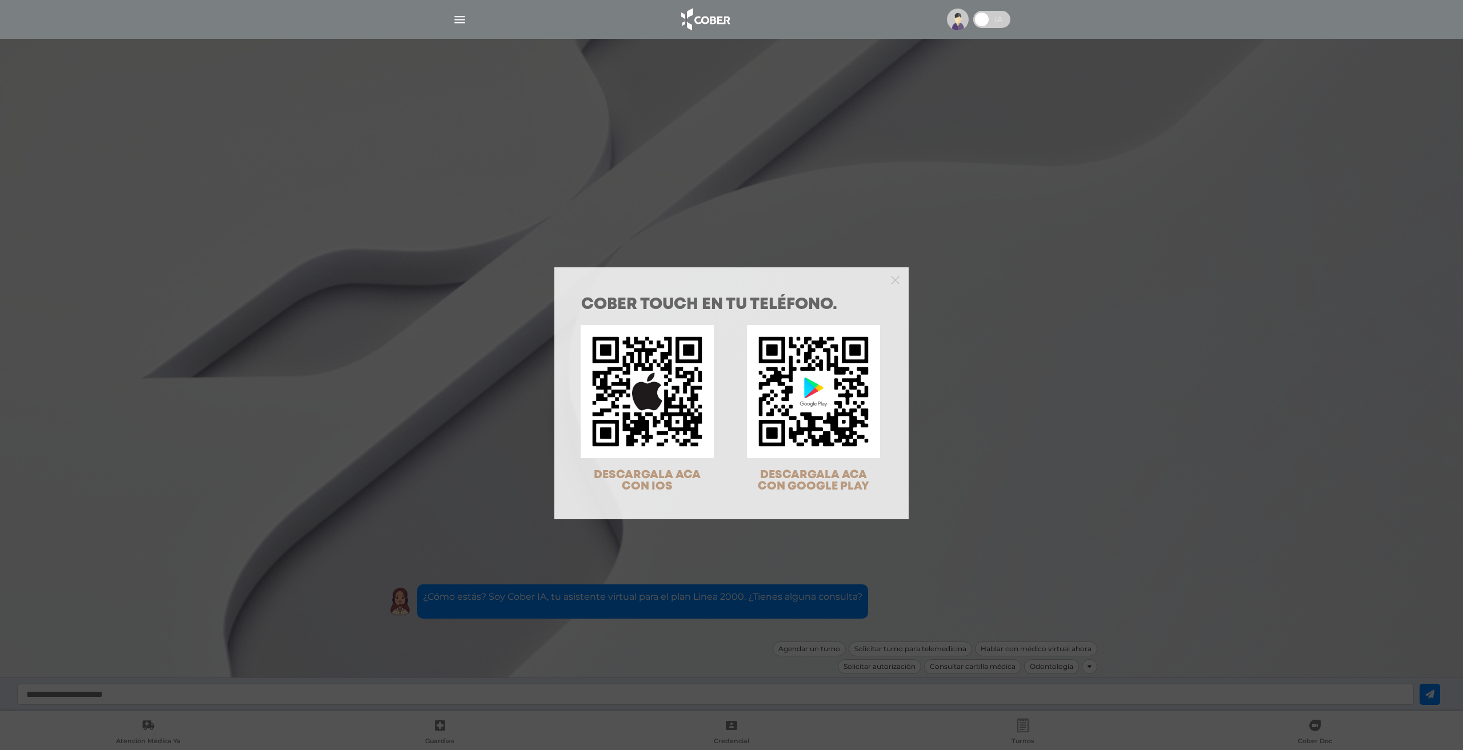
click at [458, 20] on div "COBER TOUCH en tu teléfono. DESCARGALA ACA CON IOS DESCARGALA ACA CON GOOGLE PL…" at bounding box center [731, 375] width 1463 height 750
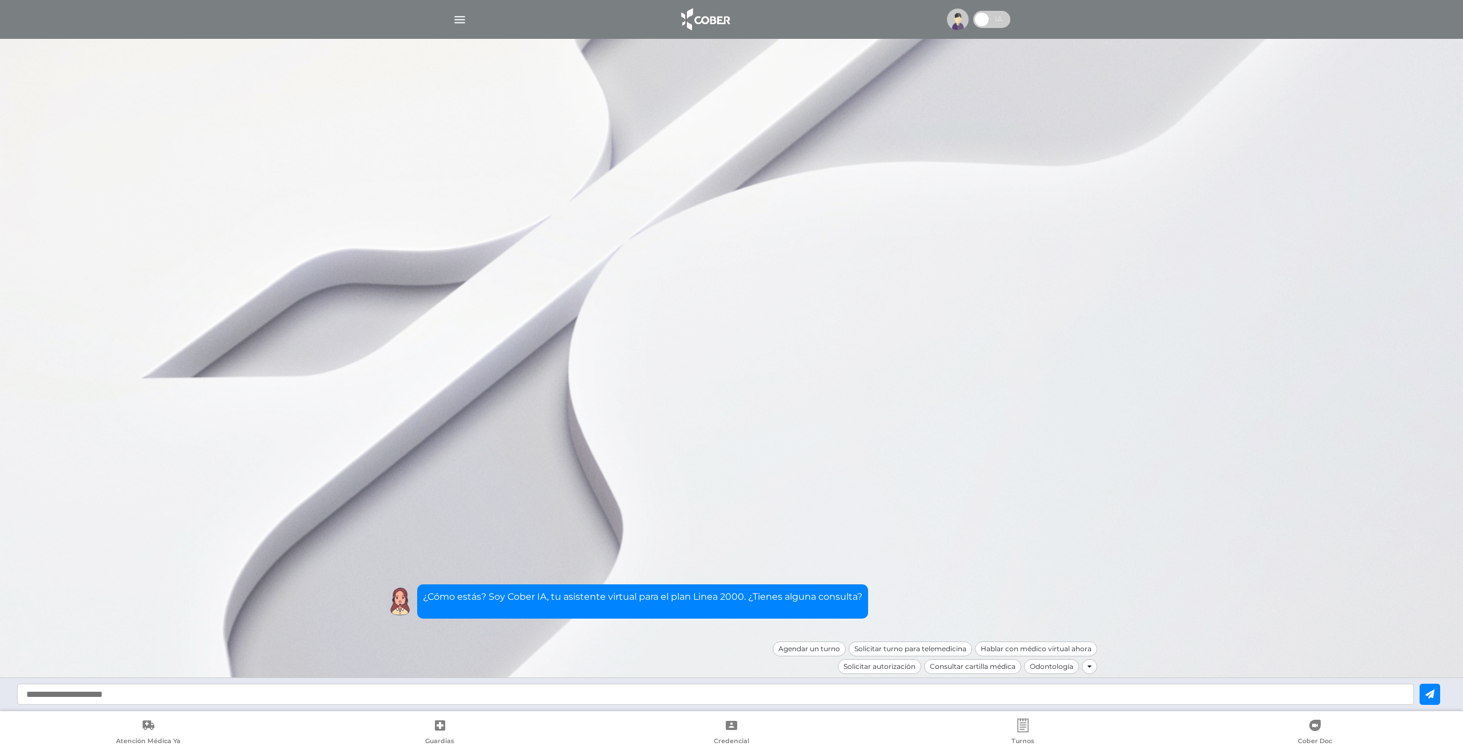
click at [458, 20] on img "button" at bounding box center [460, 20] width 14 height 14
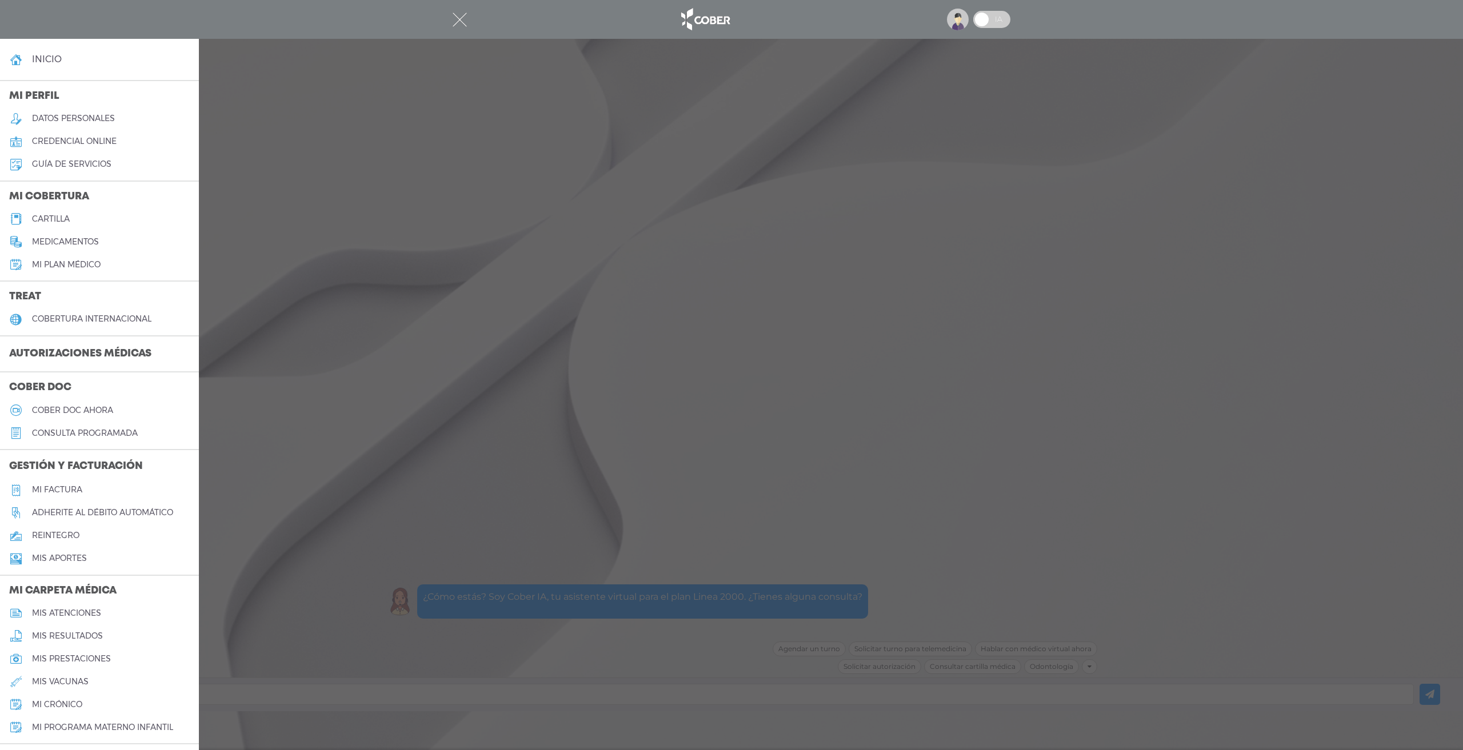
click at [87, 159] on h5 "guía de servicios" at bounding box center [71, 164] width 79 height 10
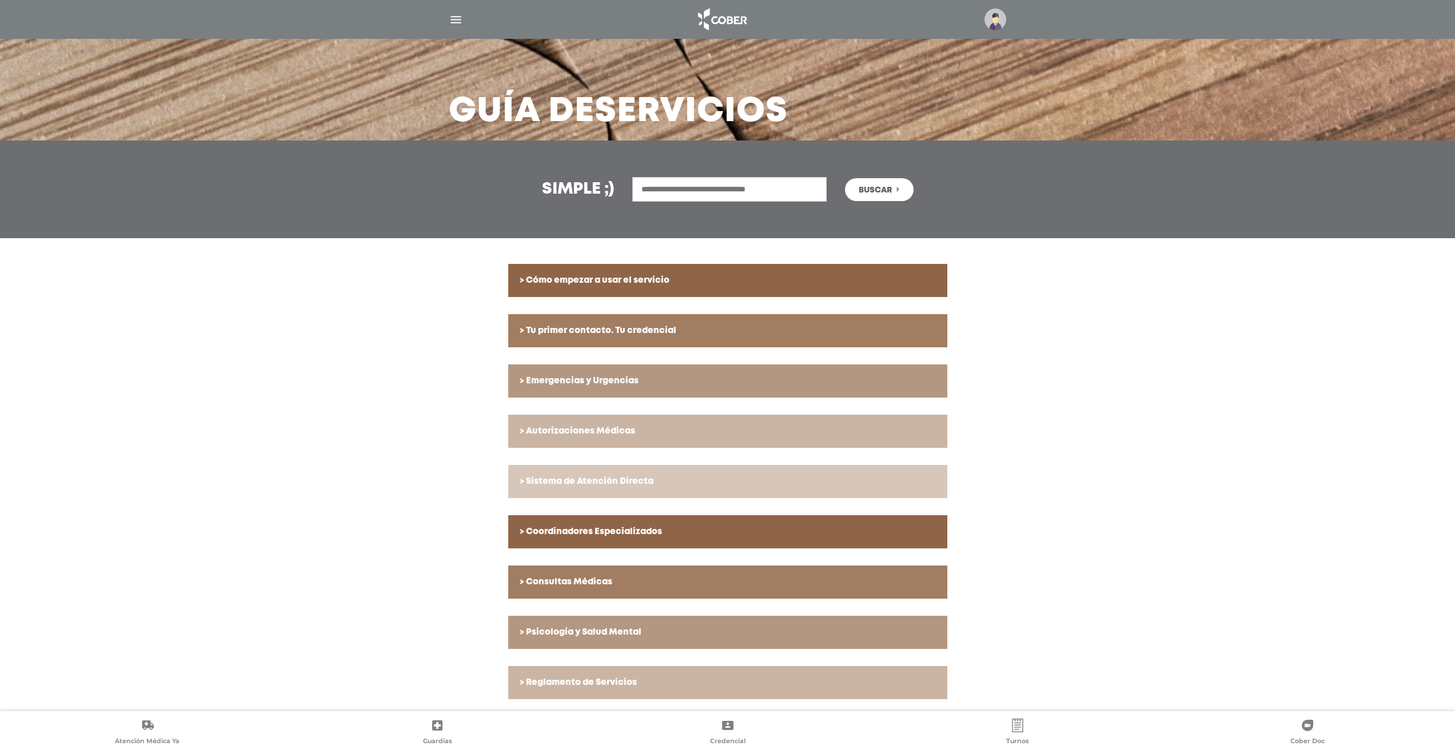
scroll to position [38, 0]
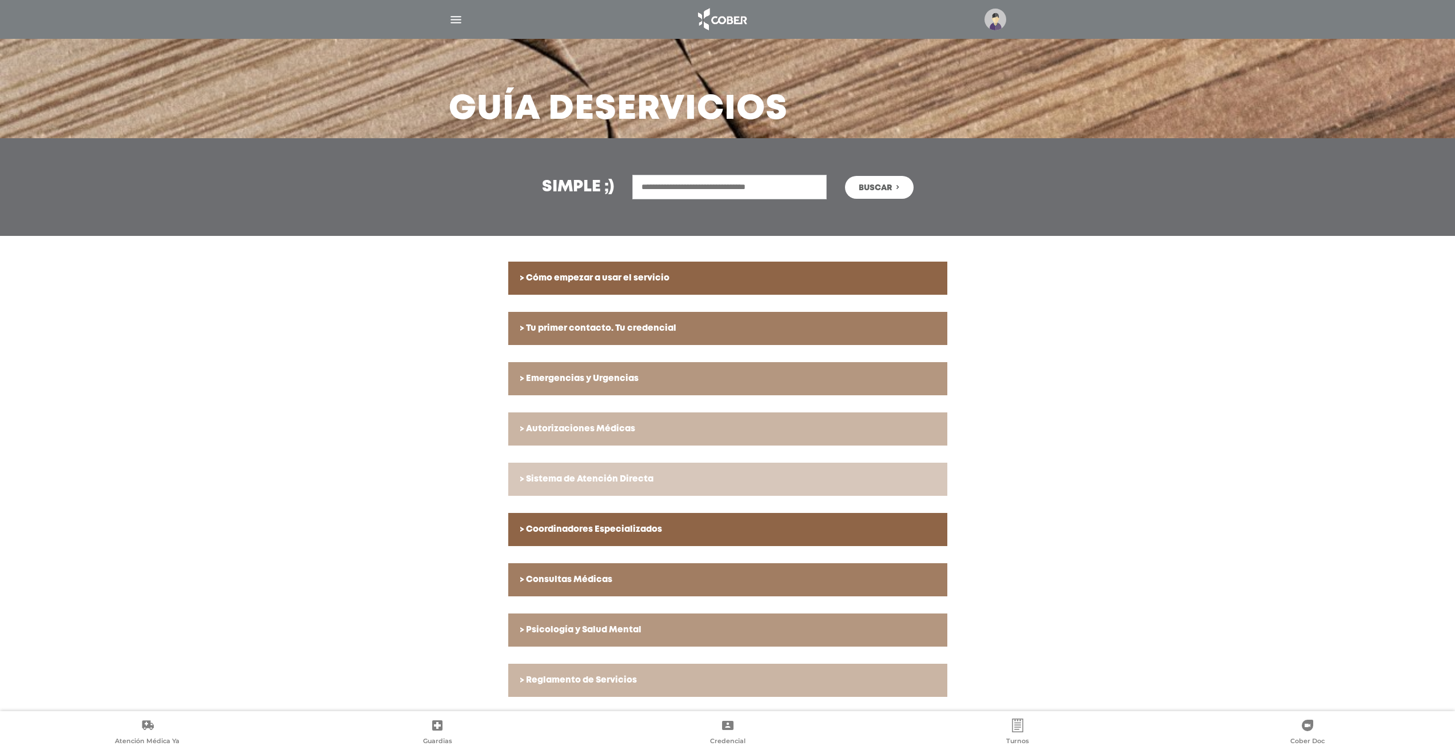
click at [452, 21] on div at bounding box center [727, 19] width 585 height 27
click at [450, 21] on img "button" at bounding box center [456, 20] width 14 height 14
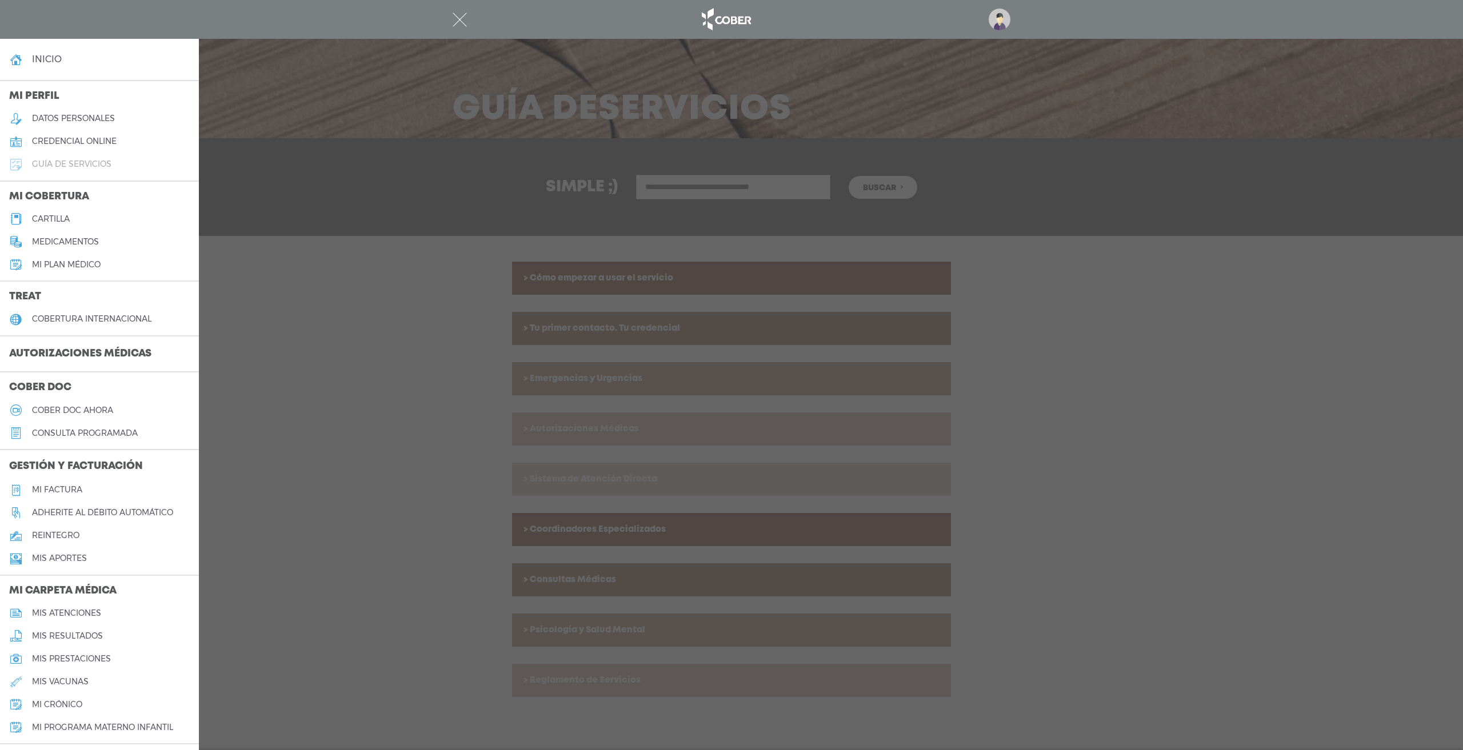
click at [94, 159] on h5 "guía de servicios" at bounding box center [71, 164] width 79 height 10
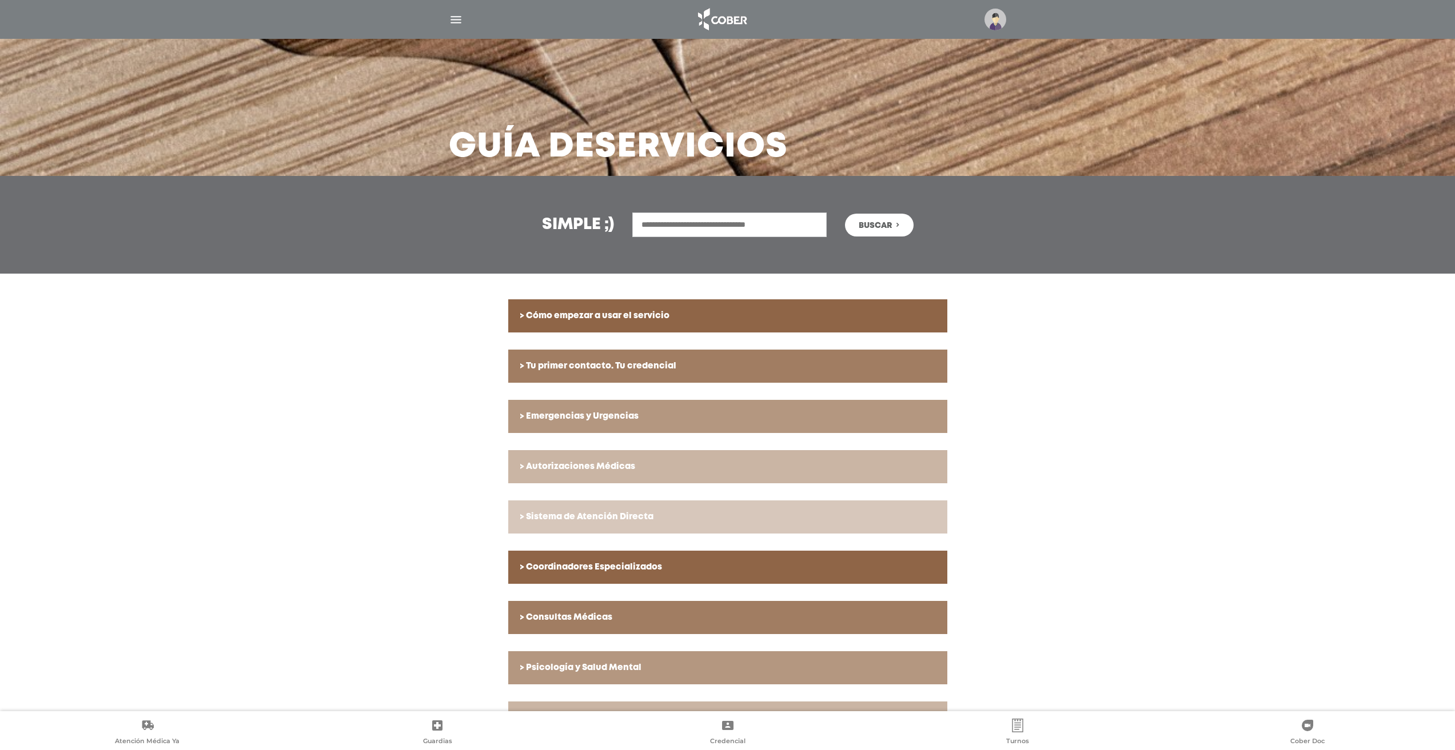
click at [714, 219] on input "text" at bounding box center [729, 225] width 194 height 25
type input "******"
click at [845, 214] on button "Buscar" at bounding box center [879, 225] width 69 height 23
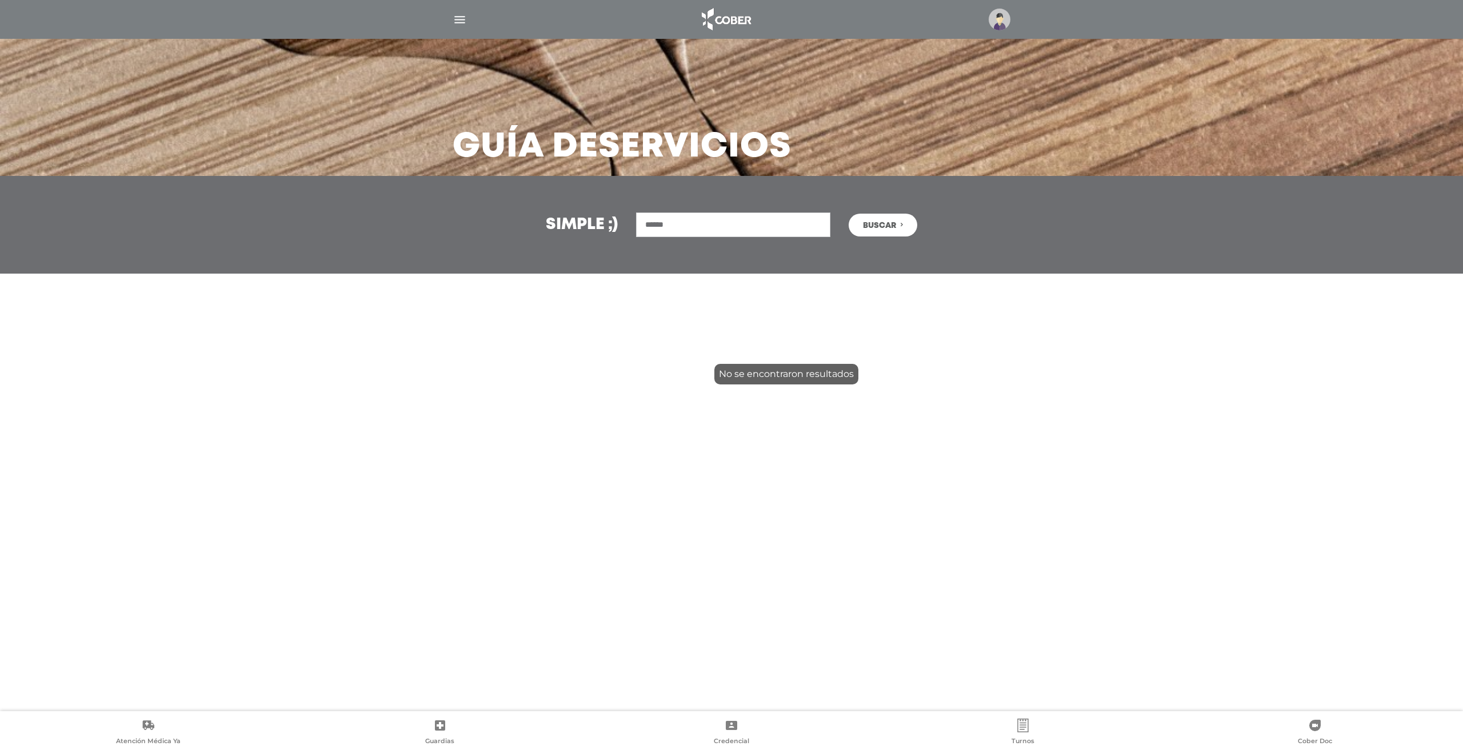
click at [460, 18] on img "button" at bounding box center [460, 20] width 14 height 14
